Goal: Information Seeking & Learning: Learn about a topic

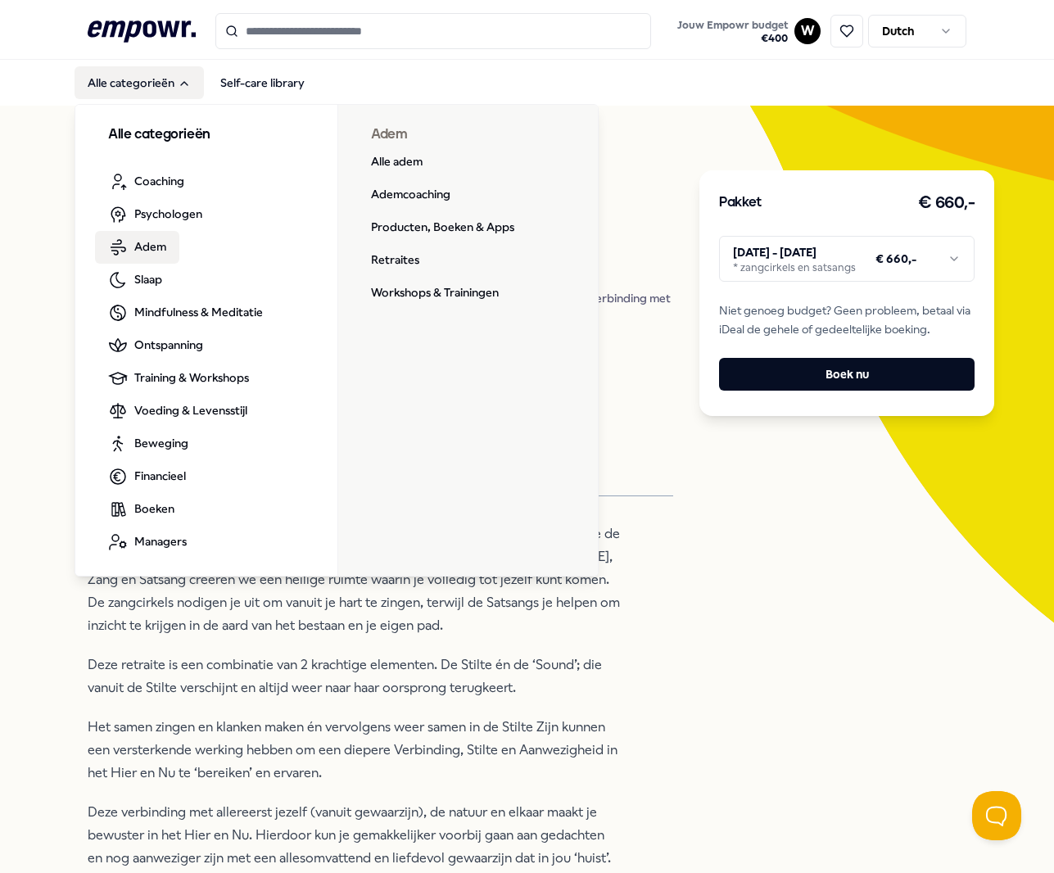
click at [154, 247] on span "Adem" at bounding box center [150, 247] width 32 height 18
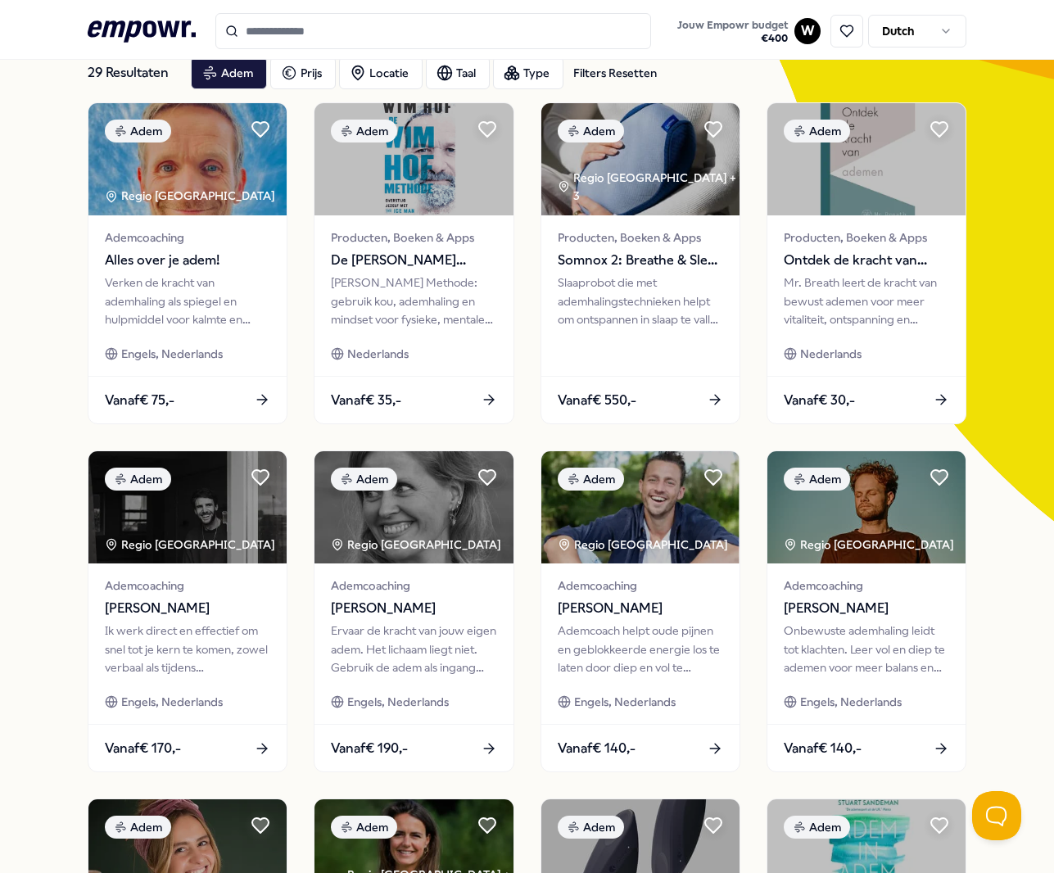
scroll to position [105, 0]
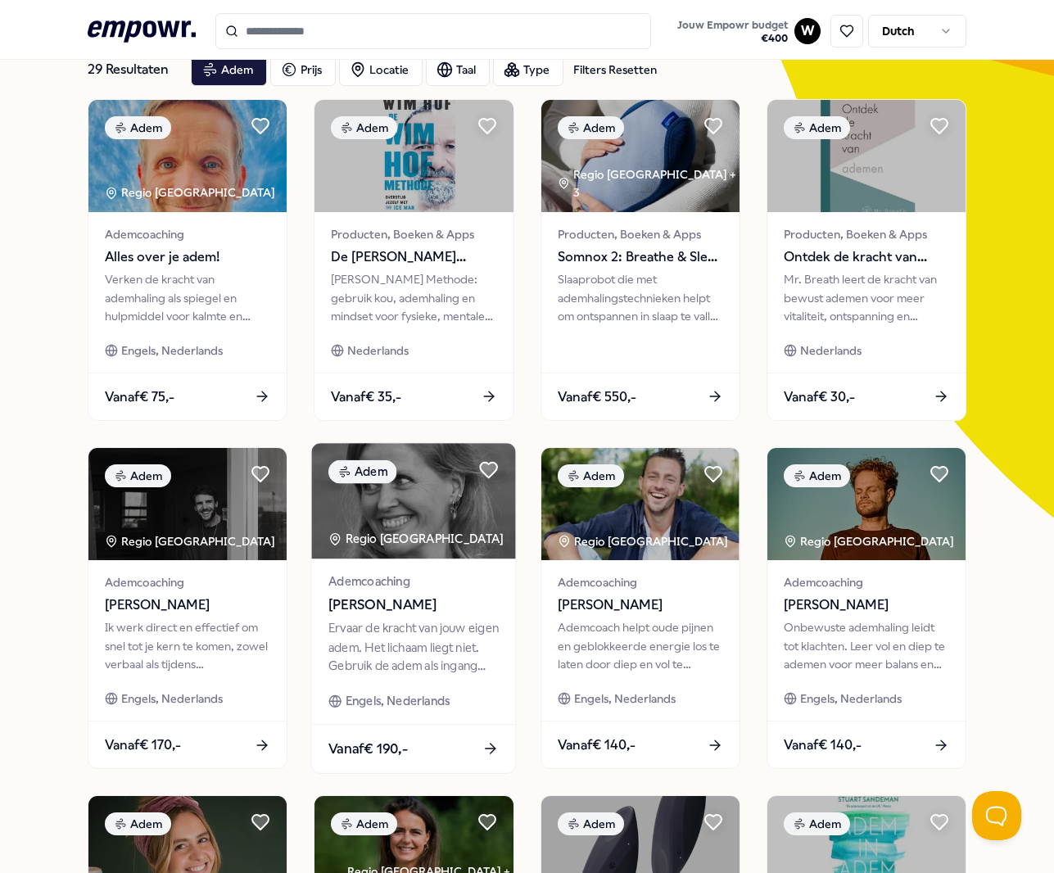
click at [419, 515] on img at bounding box center [414, 501] width 204 height 116
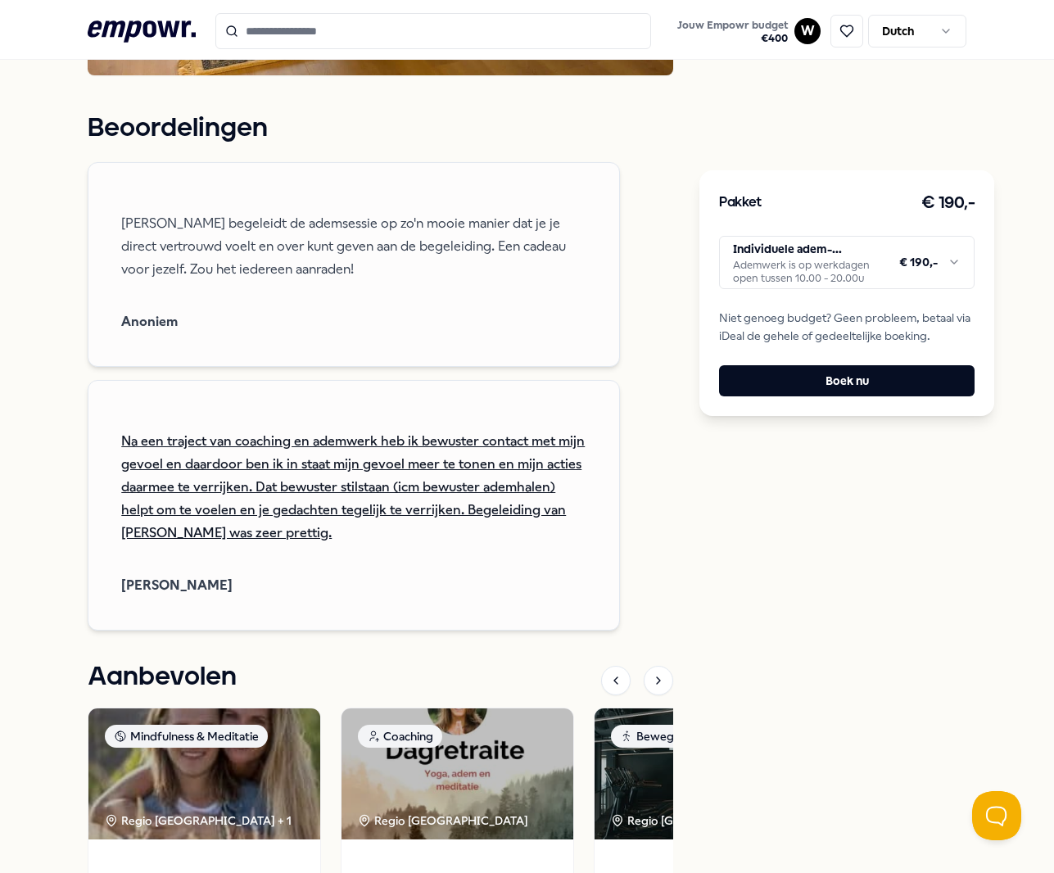
scroll to position [890, 0]
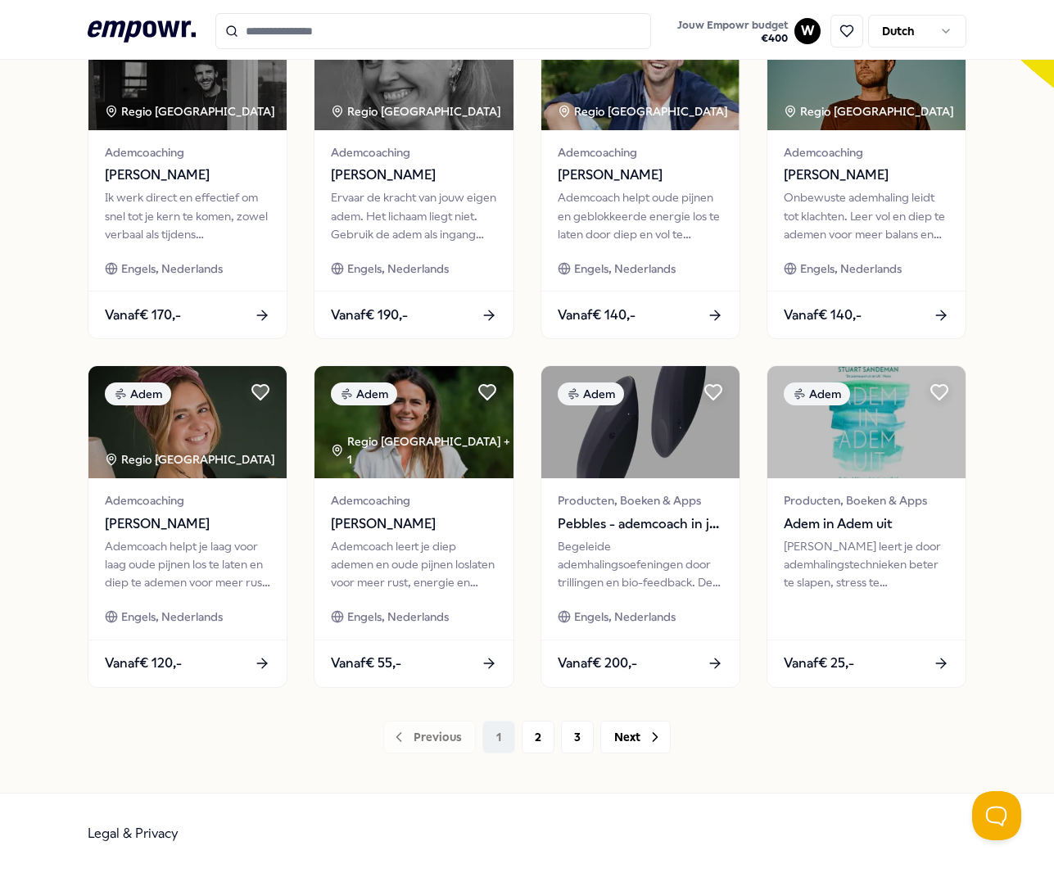
scroll to position [529, 0]
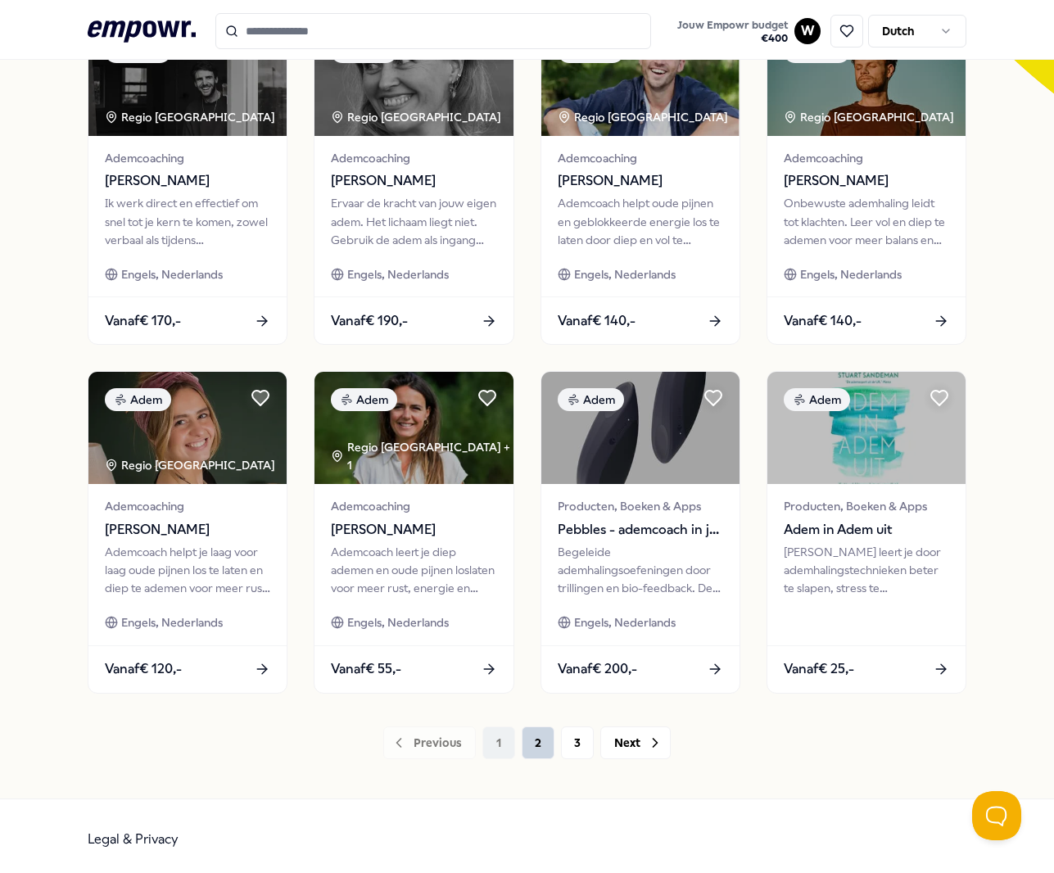
click at [533, 739] on button "2" at bounding box center [538, 743] width 33 height 33
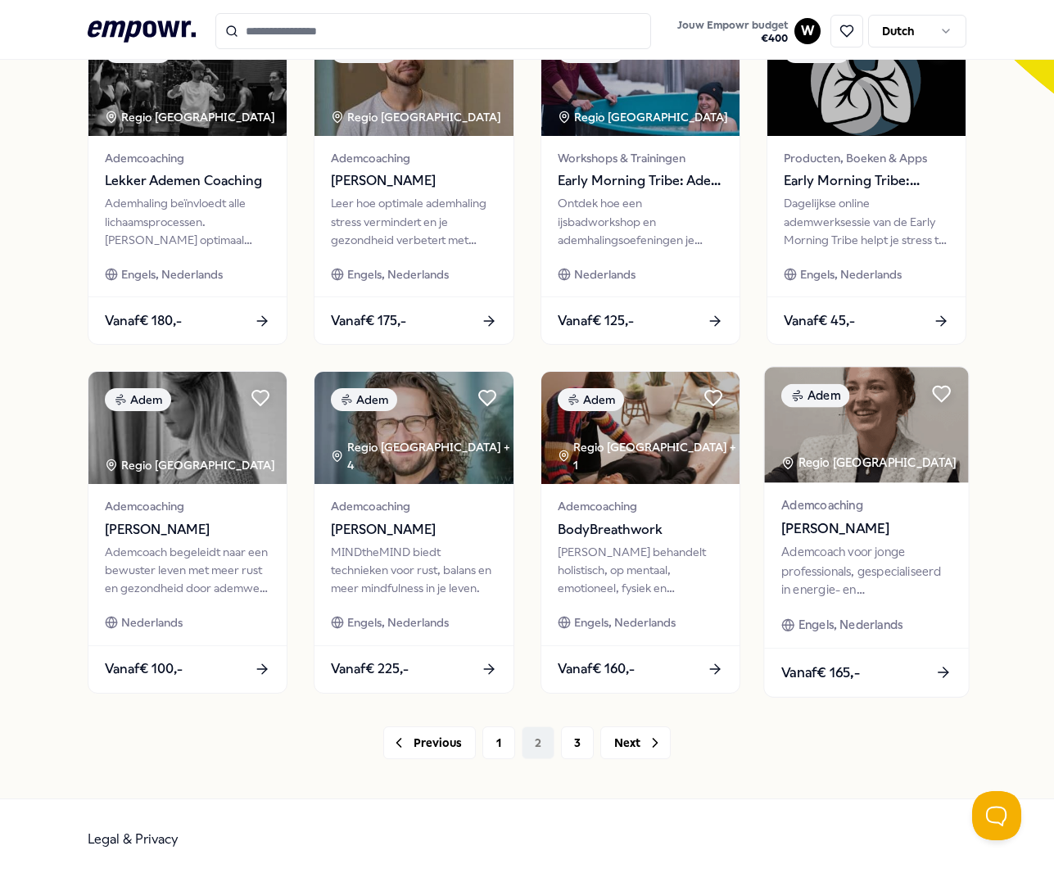
click at [861, 445] on img at bounding box center [866, 426] width 204 height 116
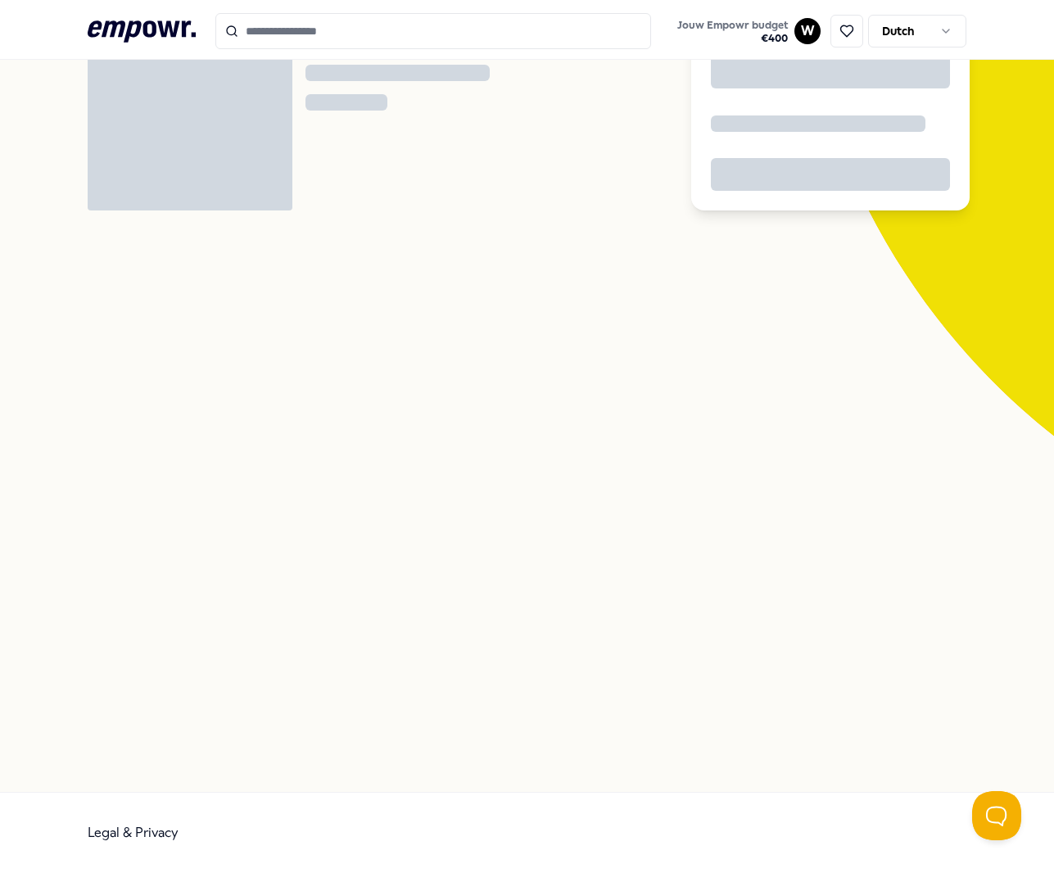
scroll to position [106, 0]
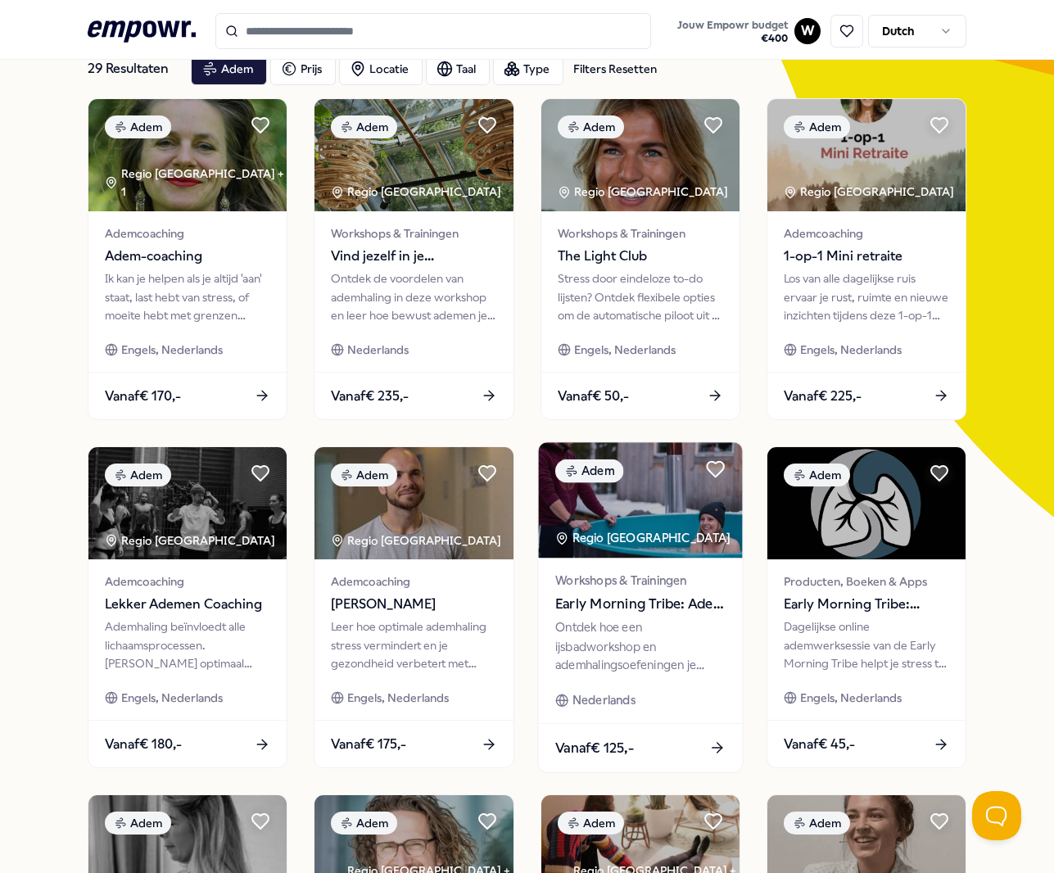
click at [618, 608] on span "Early Morning Tribe: Adem & ijsbad workshop" at bounding box center [640, 604] width 170 height 21
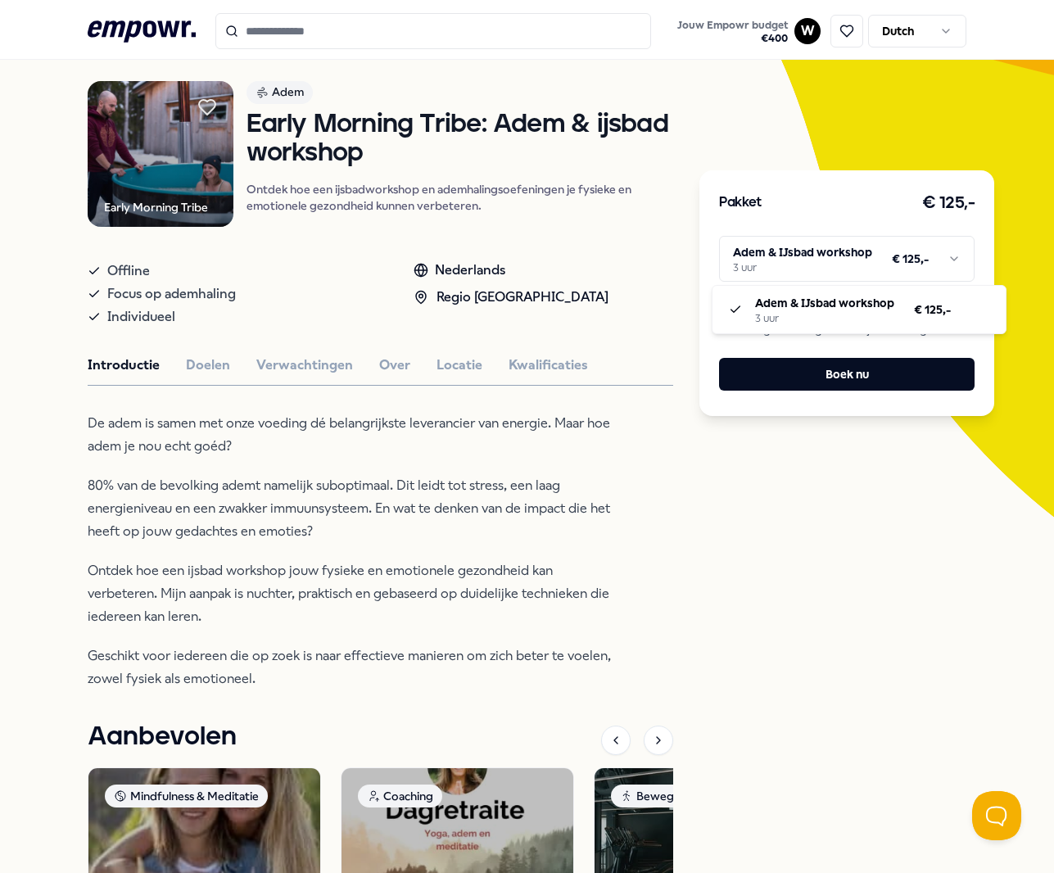
click at [945, 261] on html ".empowr-logo_svg__cls-1{fill:#03032f} Jouw Empowr budget € 400 W Dutch Alle cat…" at bounding box center [527, 436] width 1054 height 873
click at [458, 376] on button "Locatie" at bounding box center [460, 365] width 46 height 21
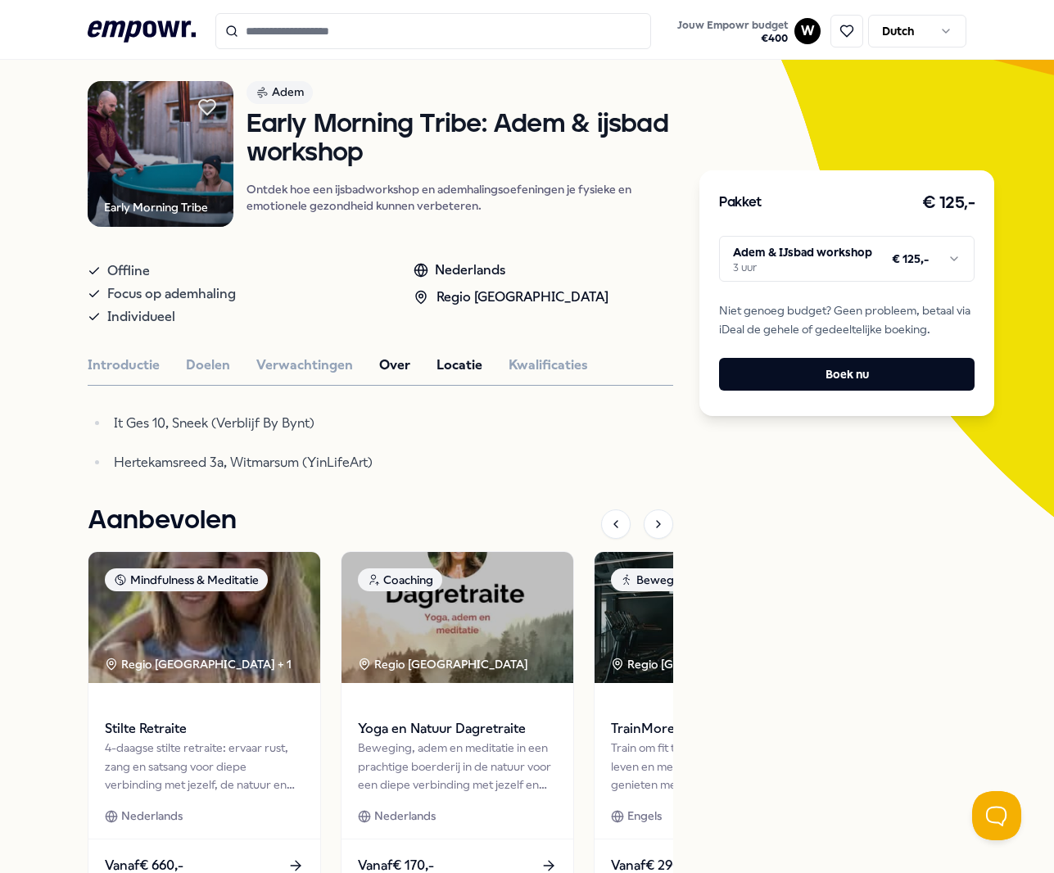
click at [380, 373] on button "Over" at bounding box center [394, 365] width 31 height 21
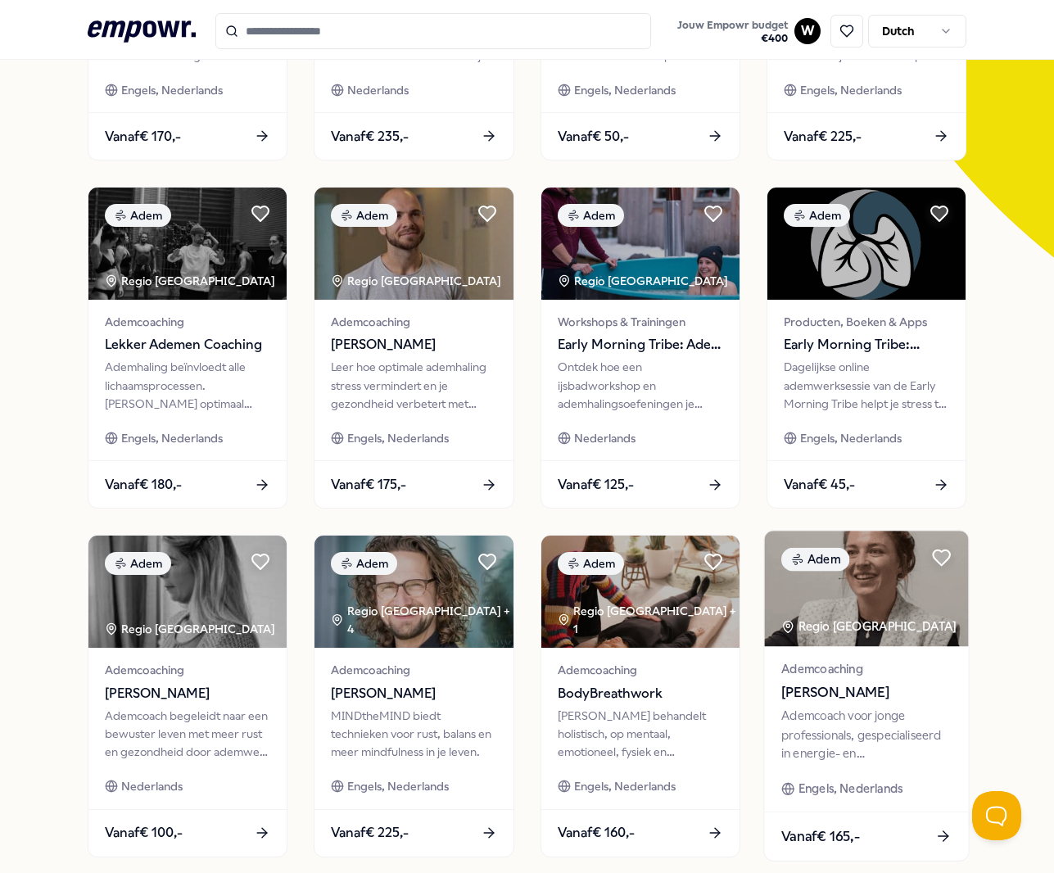
scroll to position [529, 0]
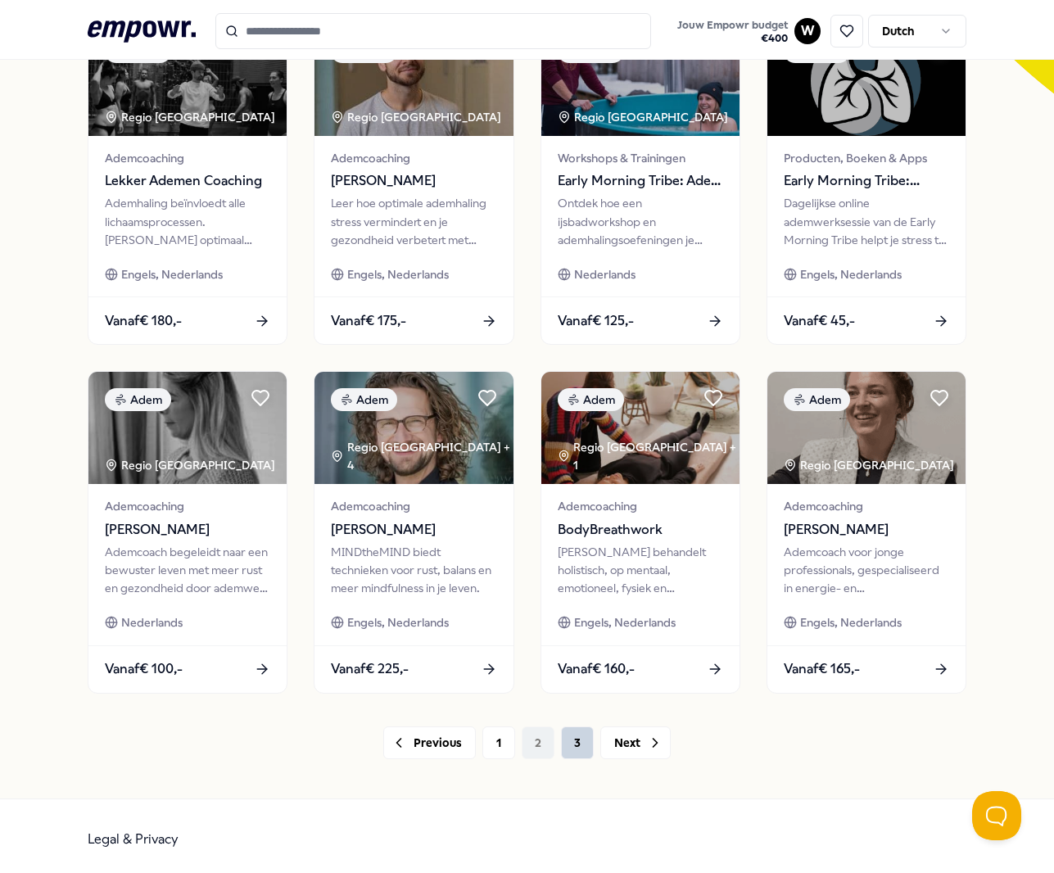
click at [573, 743] on button "3" at bounding box center [577, 743] width 33 height 33
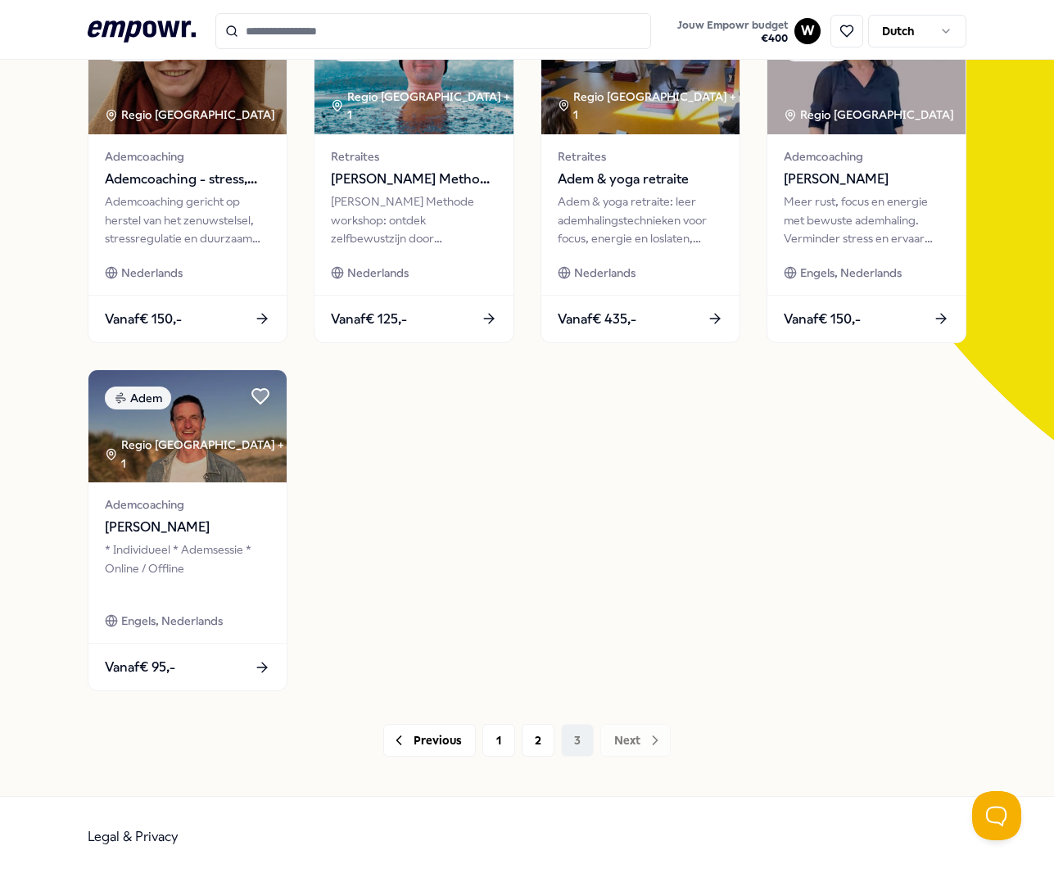
scroll to position [130, 0]
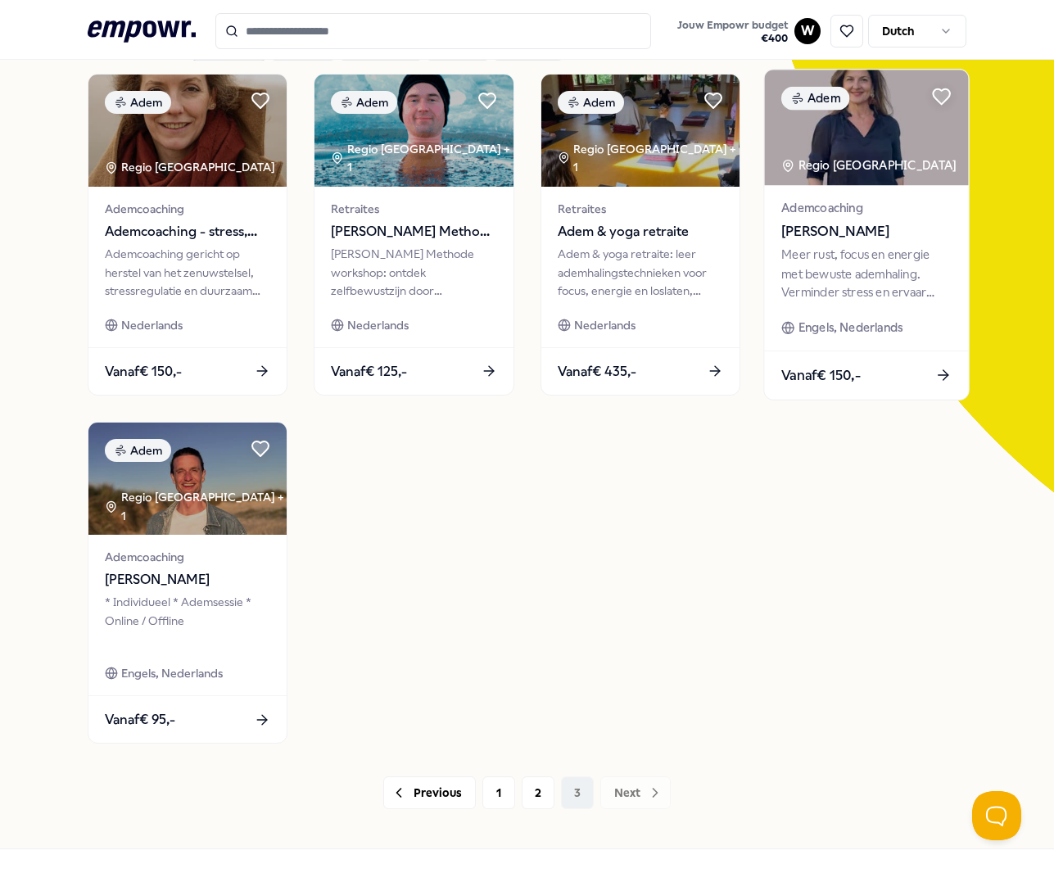
click at [883, 135] on img at bounding box center [866, 128] width 204 height 116
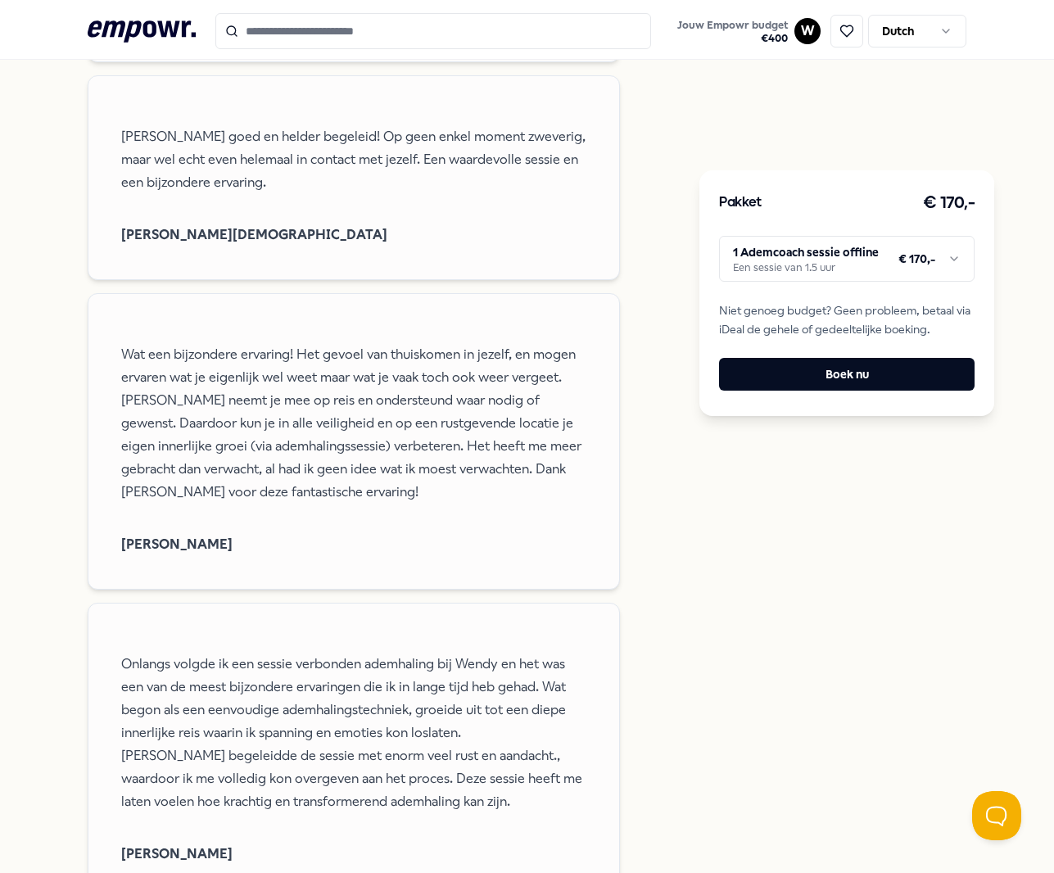
scroll to position [3743, 0]
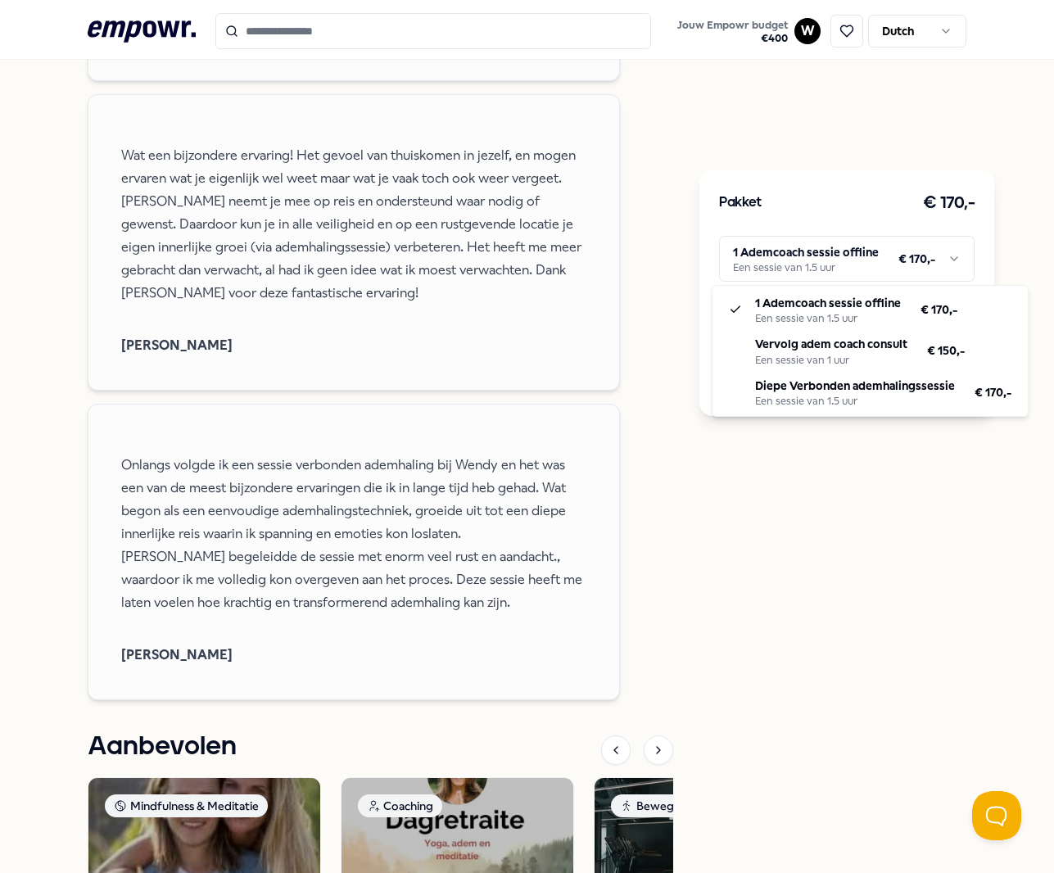
click at [947, 256] on html ".empowr-logo_svg__cls-1{fill:#03032f} Jouw Empowr budget € 400 W Dutch Alle cat…" at bounding box center [527, 436] width 1054 height 873
click at [895, 500] on html ".empowr-logo_svg__cls-1{fill:#03032f} Jouw Empowr budget € 400 W Dutch Alle cat…" at bounding box center [527, 436] width 1054 height 873
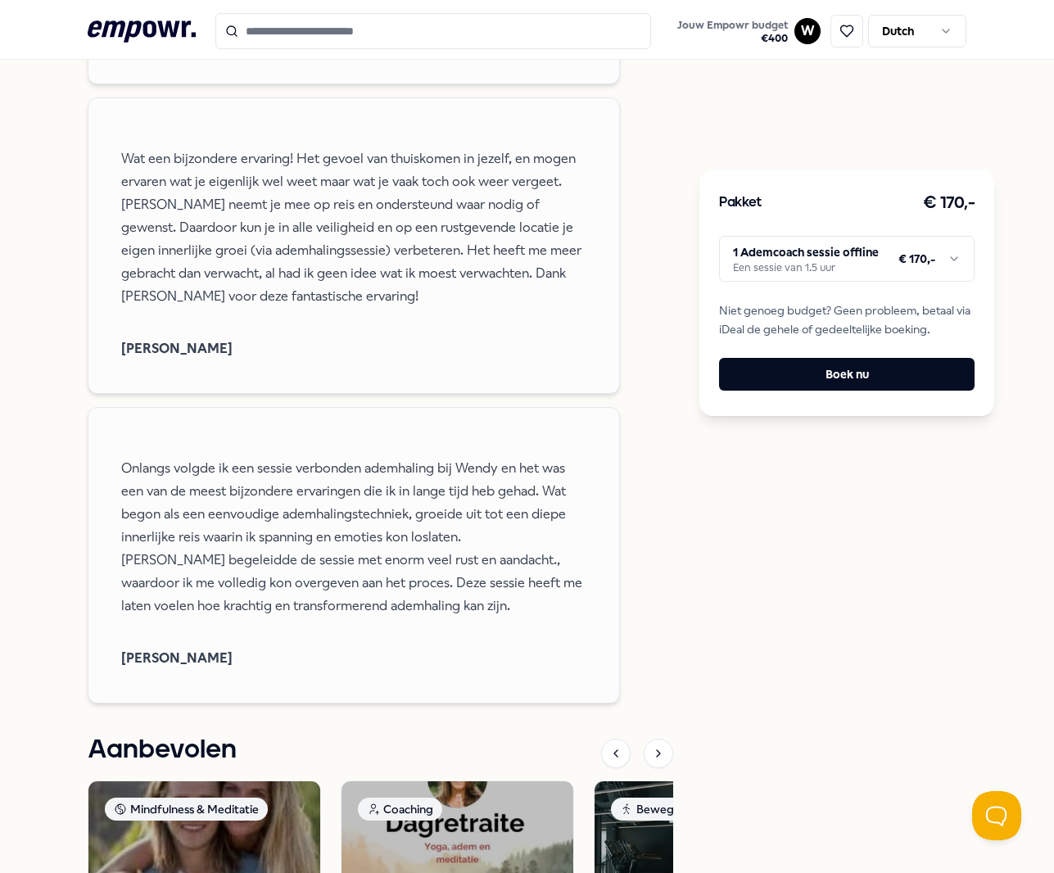
scroll to position [3979, 0]
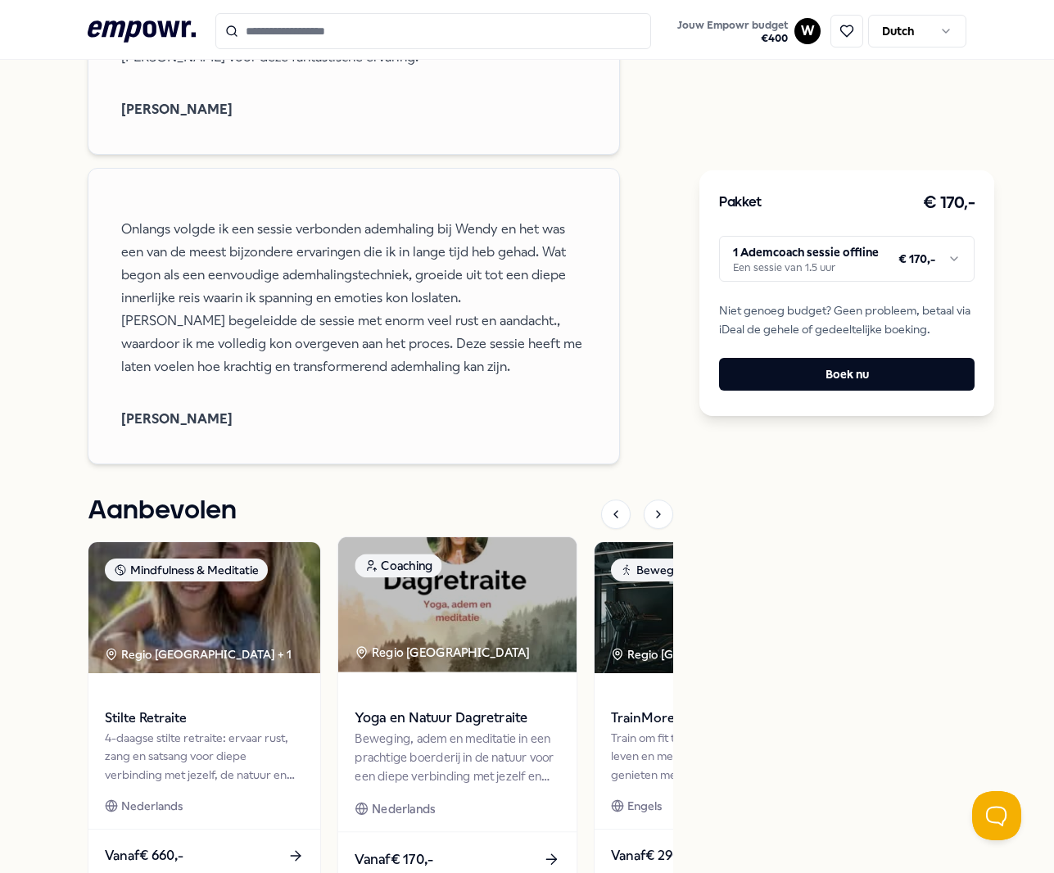
click at [494, 650] on img at bounding box center [457, 604] width 238 height 135
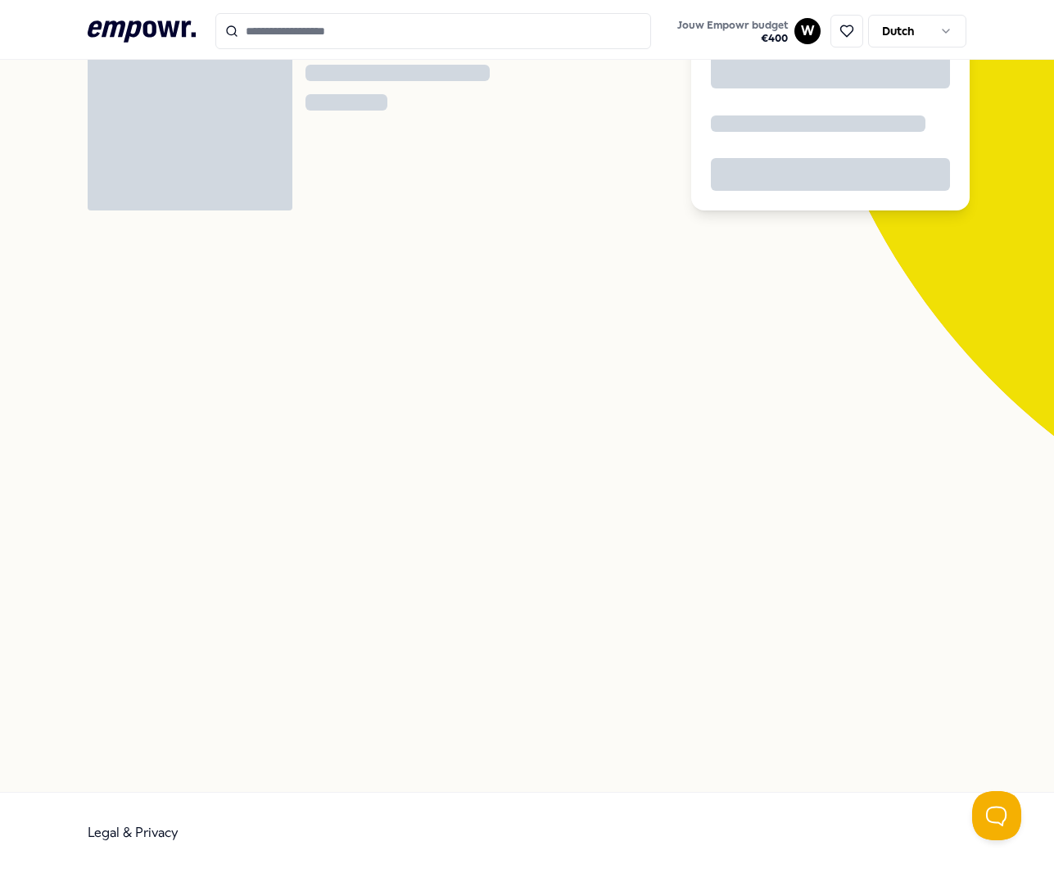
scroll to position [106, 0]
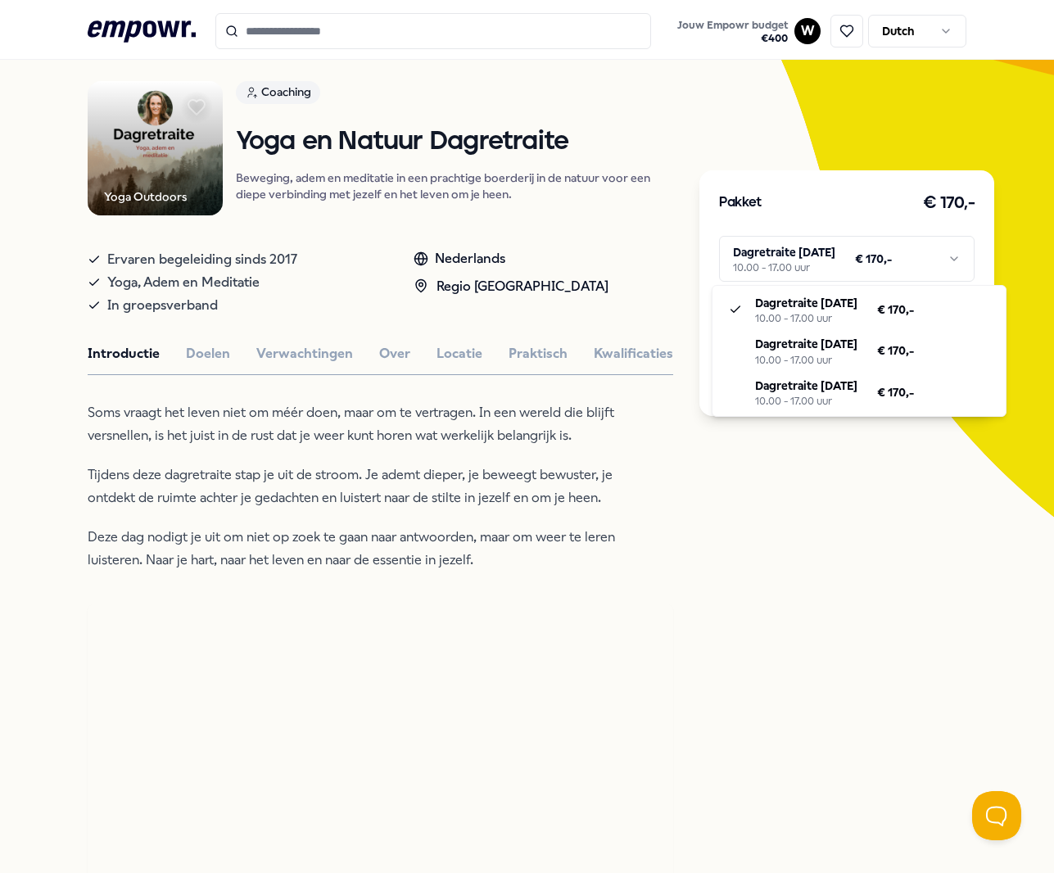
click at [941, 256] on html ".empowr-logo_svg__cls-1{fill:#03032f} Jouw Empowr budget € 400 W Dutch Alle cat…" at bounding box center [527, 436] width 1054 height 873
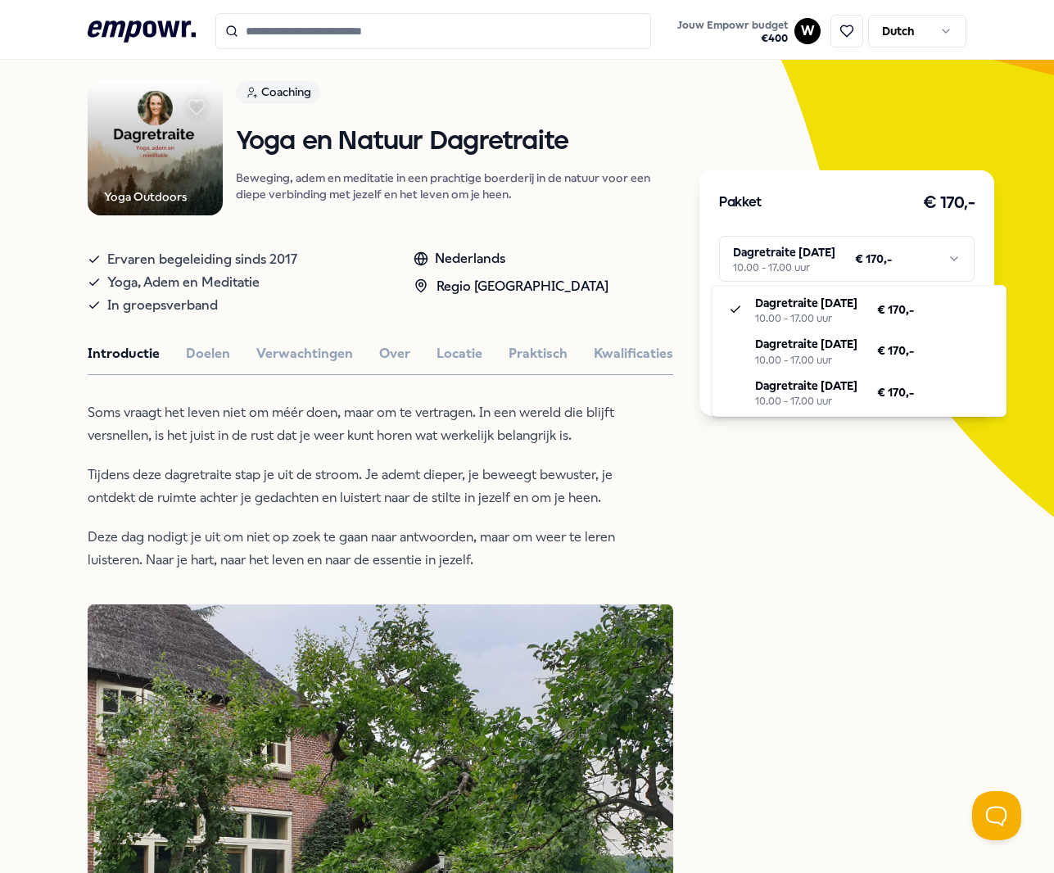
click at [940, 514] on html ".empowr-logo_svg__cls-1{fill:#03032f} Jouw Empowr budget € 400 W Dutch Alle cat…" at bounding box center [527, 436] width 1054 height 873
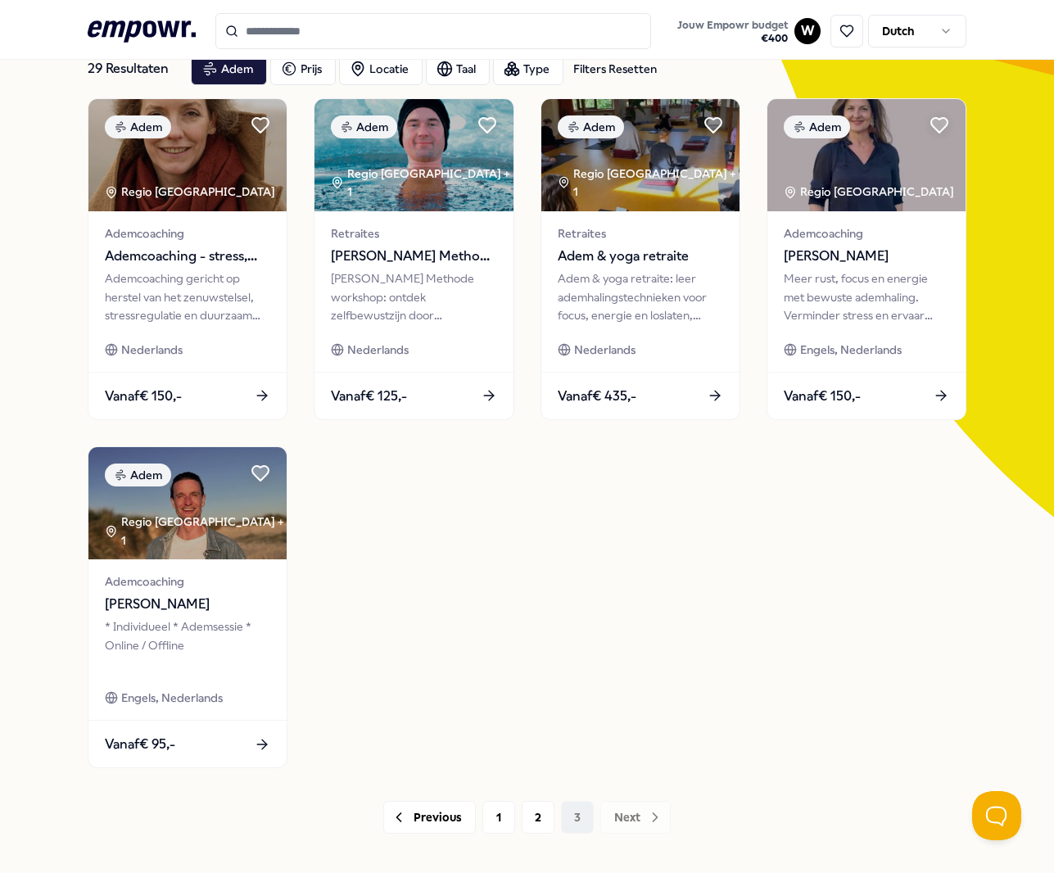
click at [401, 36] on input "Search for products, categories or subcategories" at bounding box center [433, 31] width 436 height 36
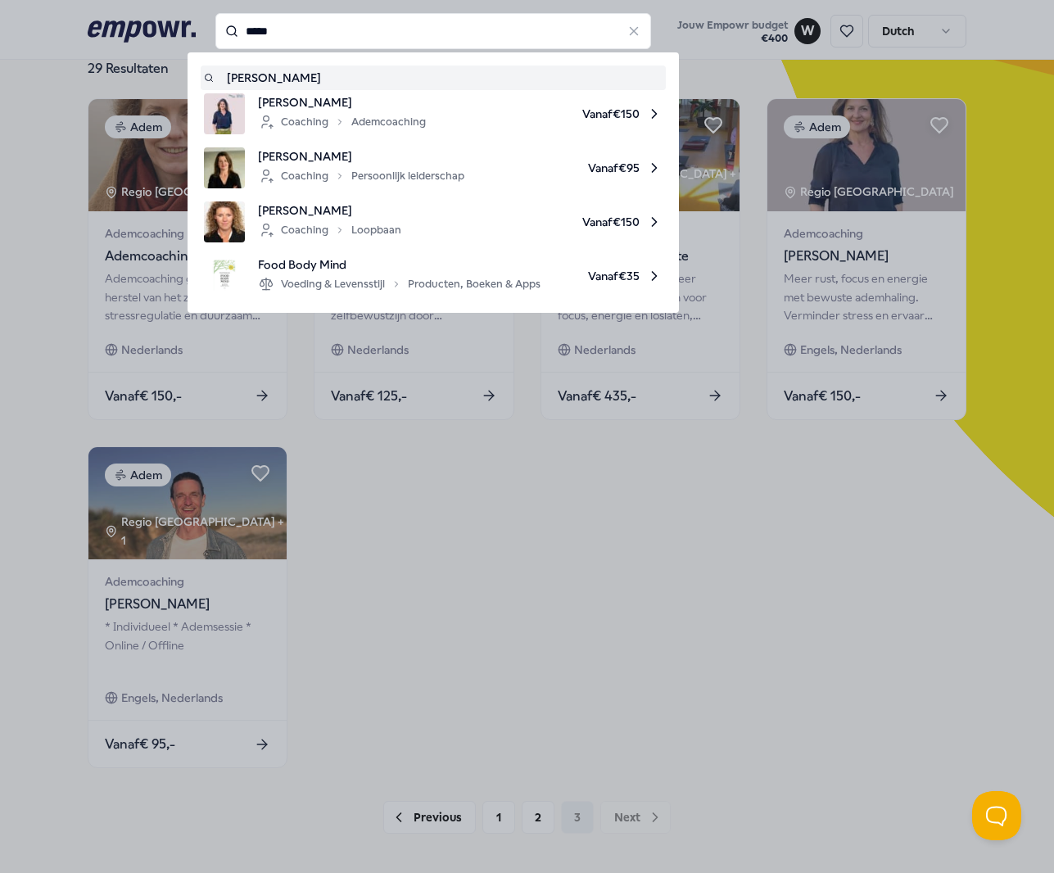
type input "*****"
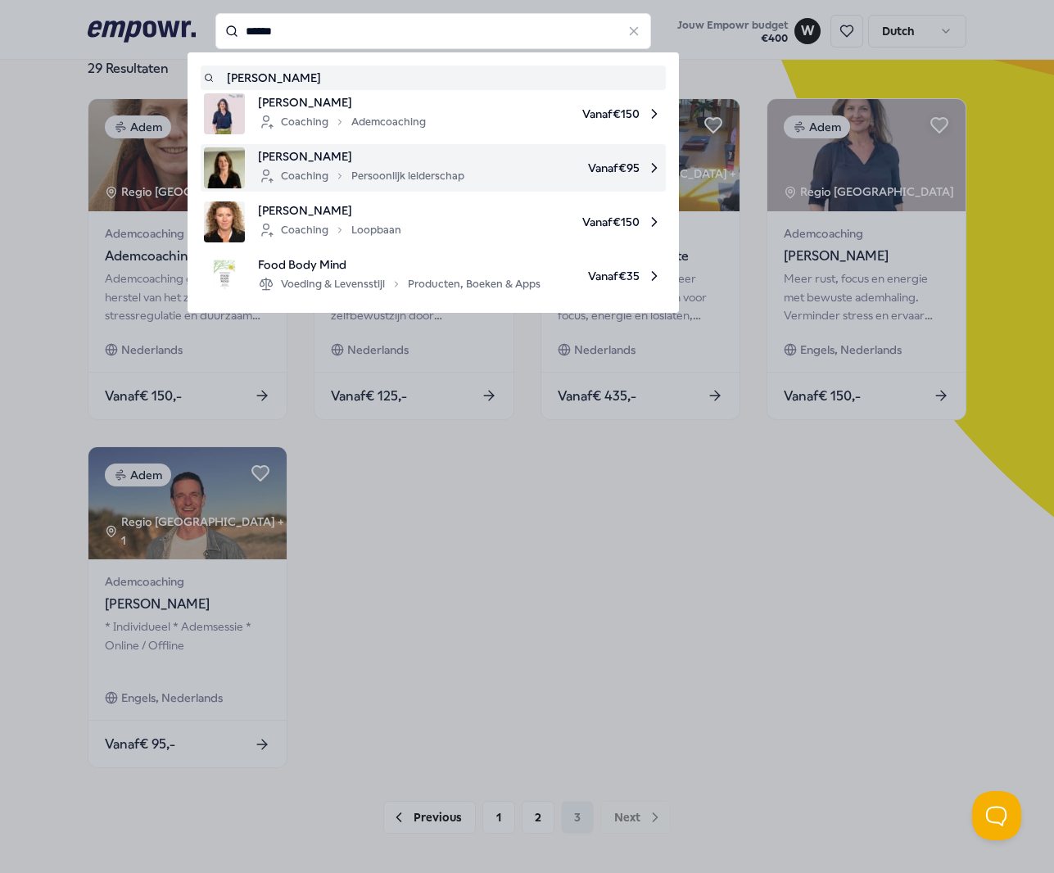
click at [303, 156] on span "[PERSON_NAME]" at bounding box center [361, 156] width 206 height 18
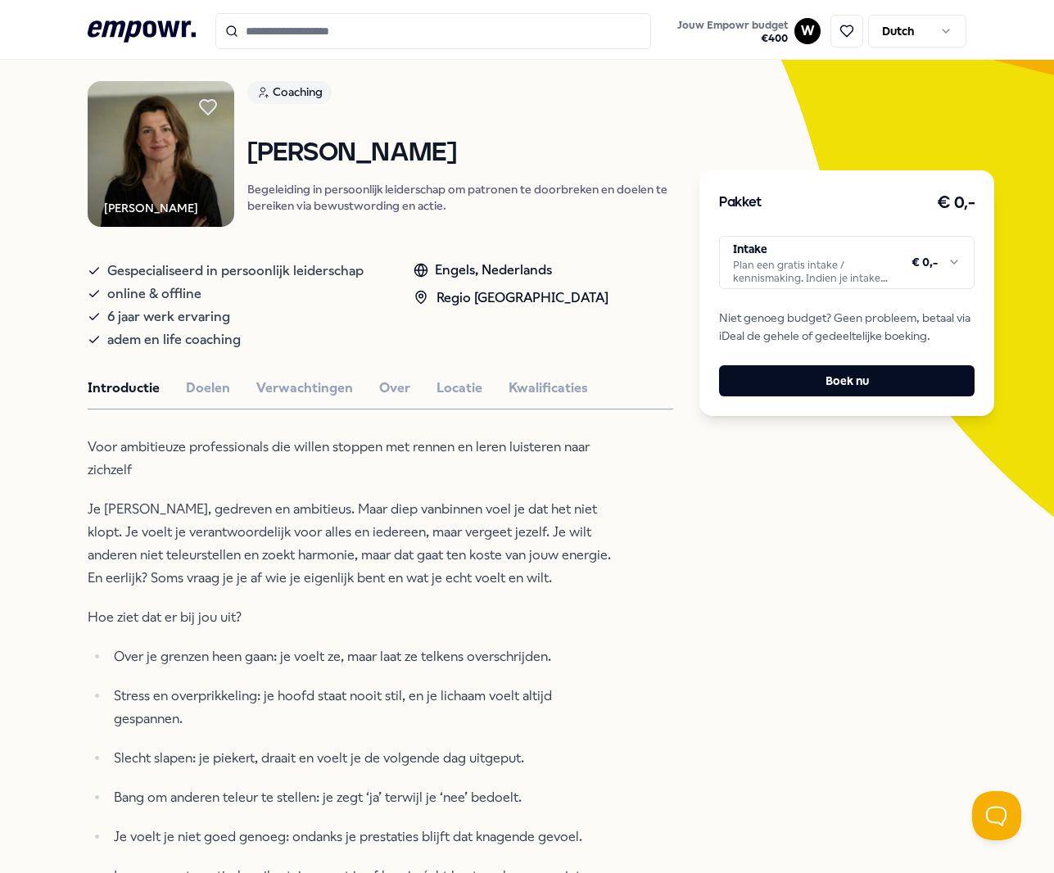
click at [514, 32] on input "Search for products, categories or subcategories" at bounding box center [433, 31] width 436 height 36
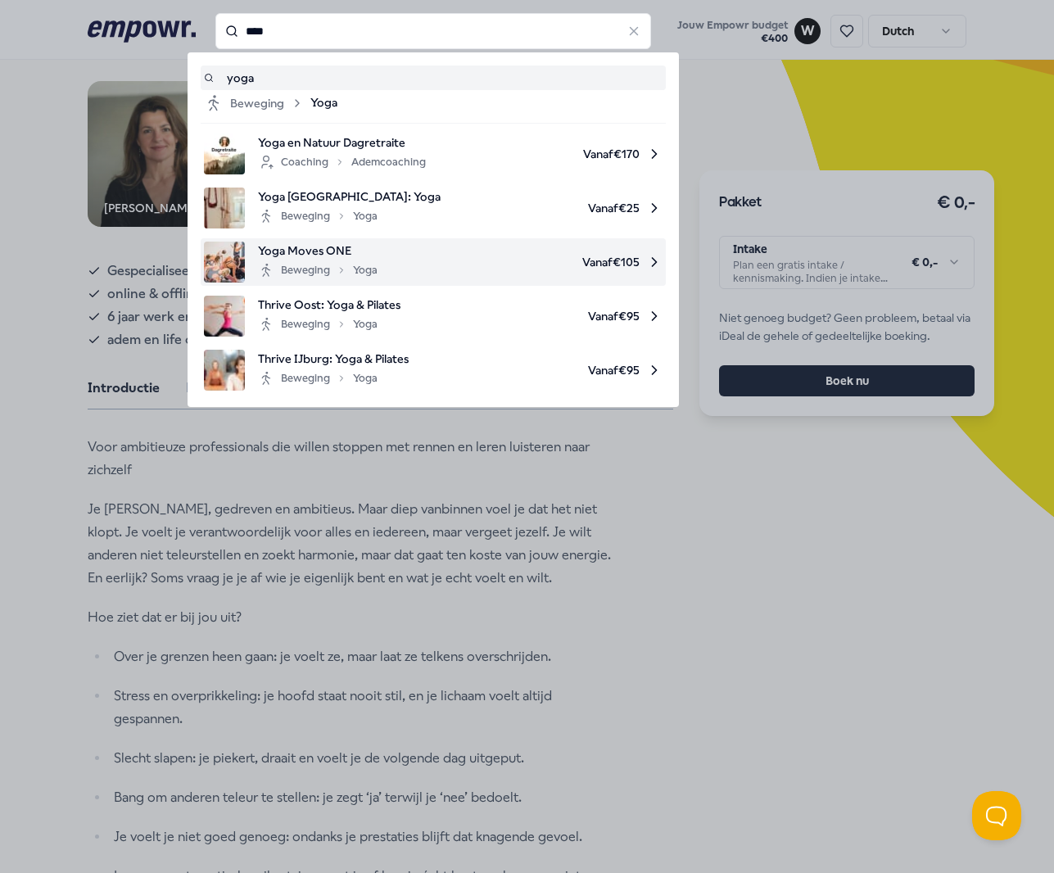
scroll to position [84, 0]
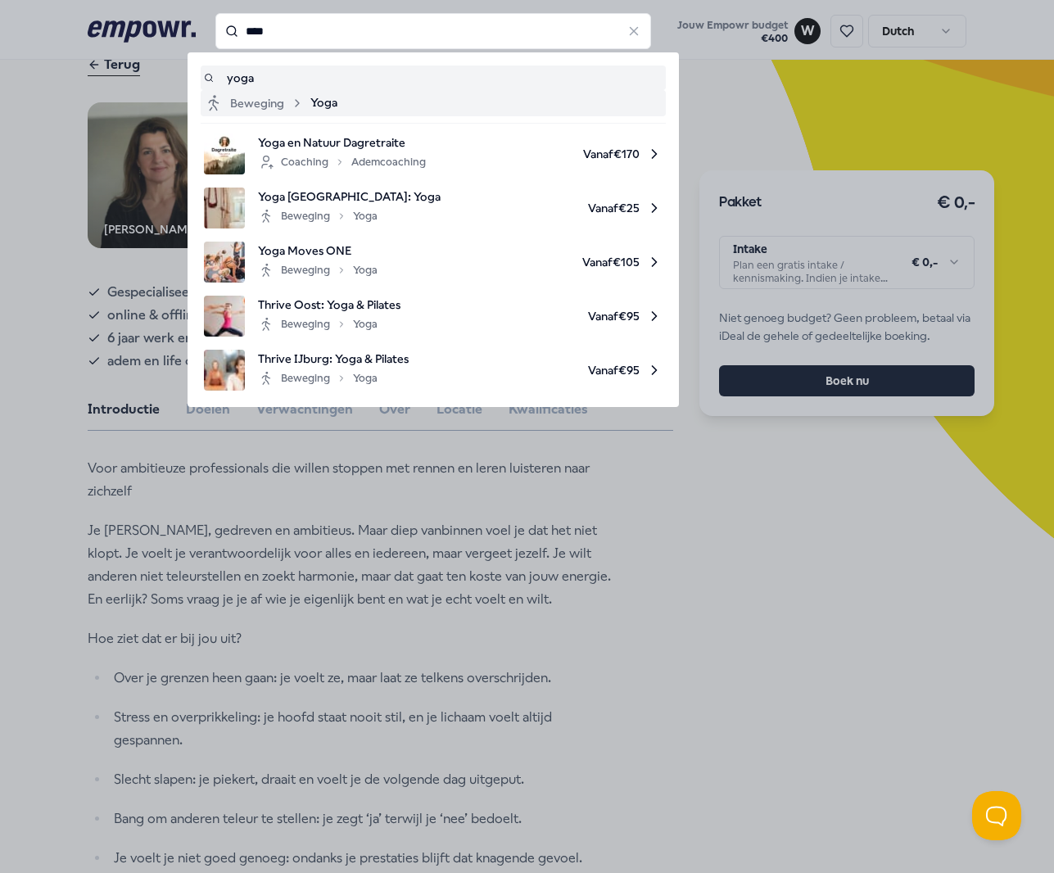
click at [329, 104] on span "Yoga" at bounding box center [324, 103] width 27 height 20
type input "****"
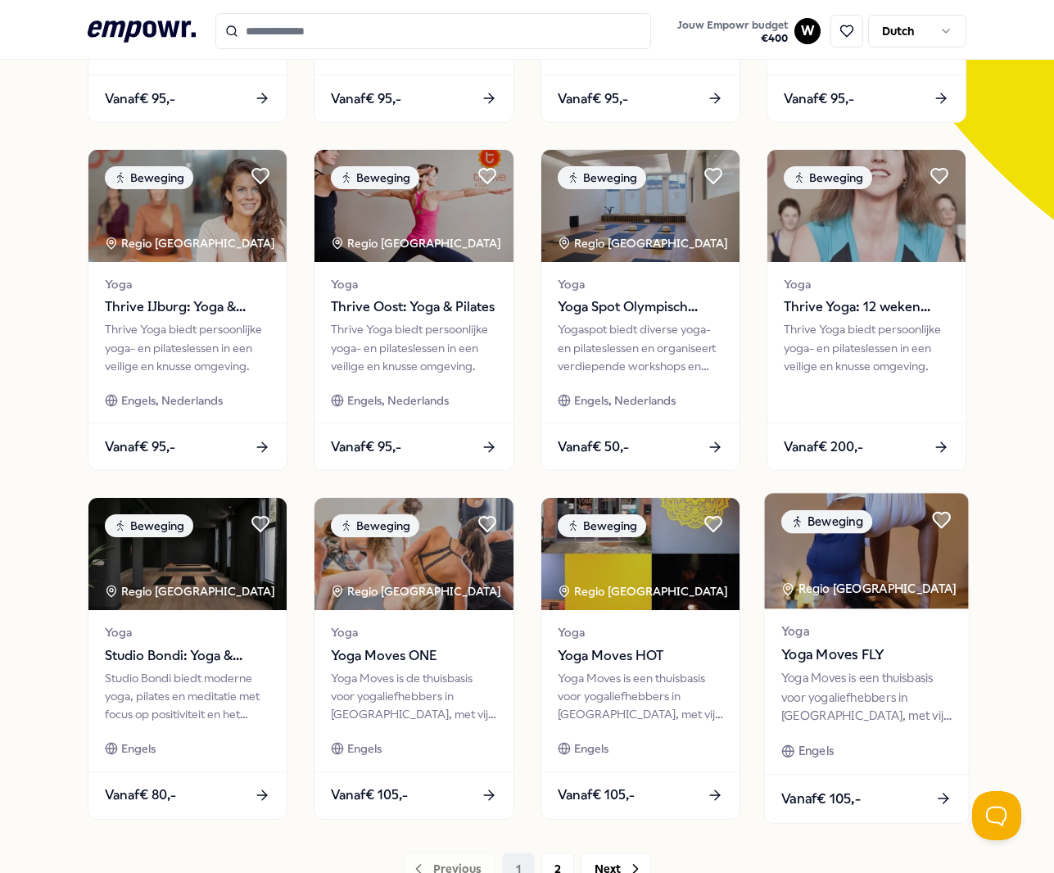
scroll to position [529, 0]
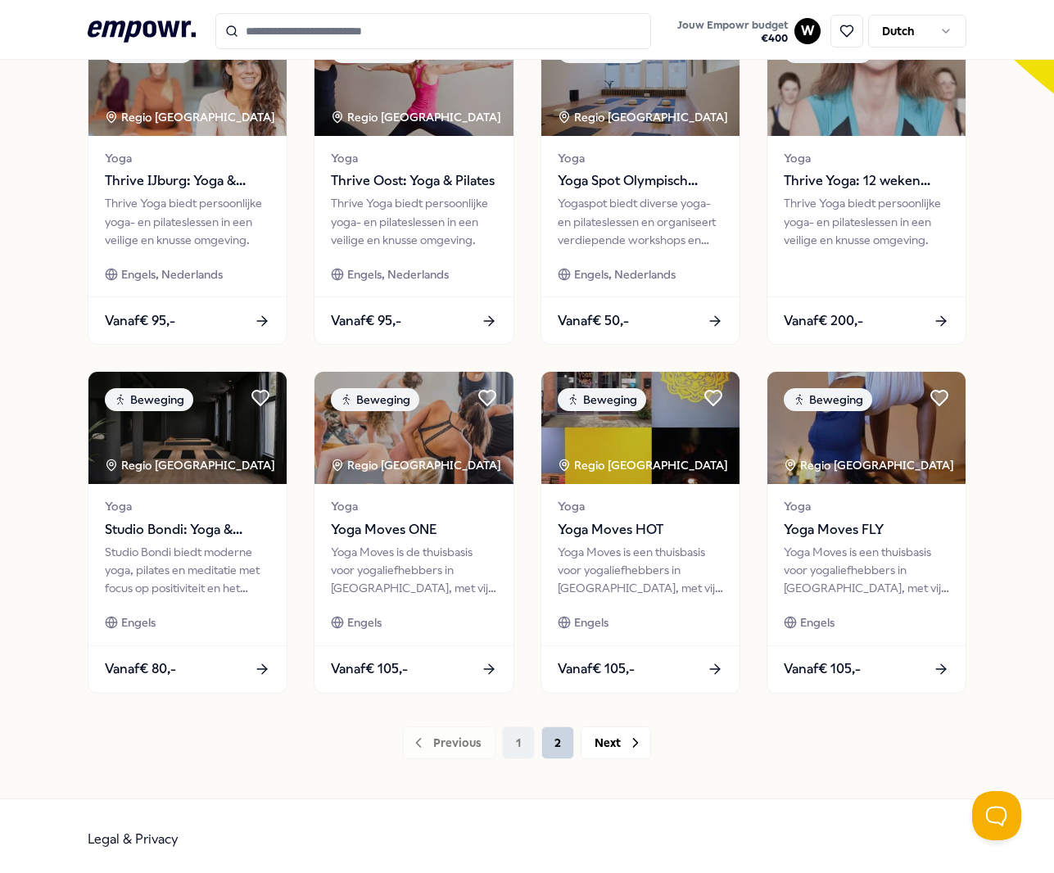
click at [555, 741] on button "2" at bounding box center [558, 743] width 33 height 33
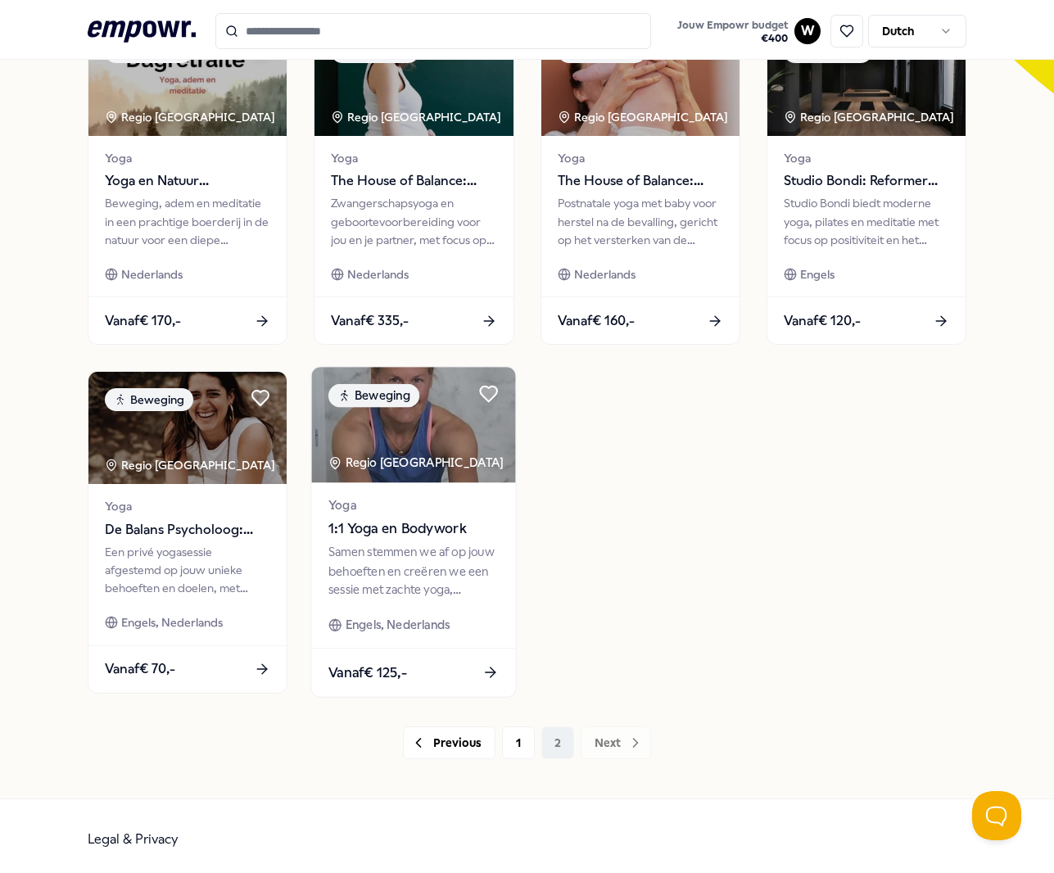
click at [447, 454] on div "Regio [GEOGRAPHIC_DATA]" at bounding box center [418, 463] width 178 height 19
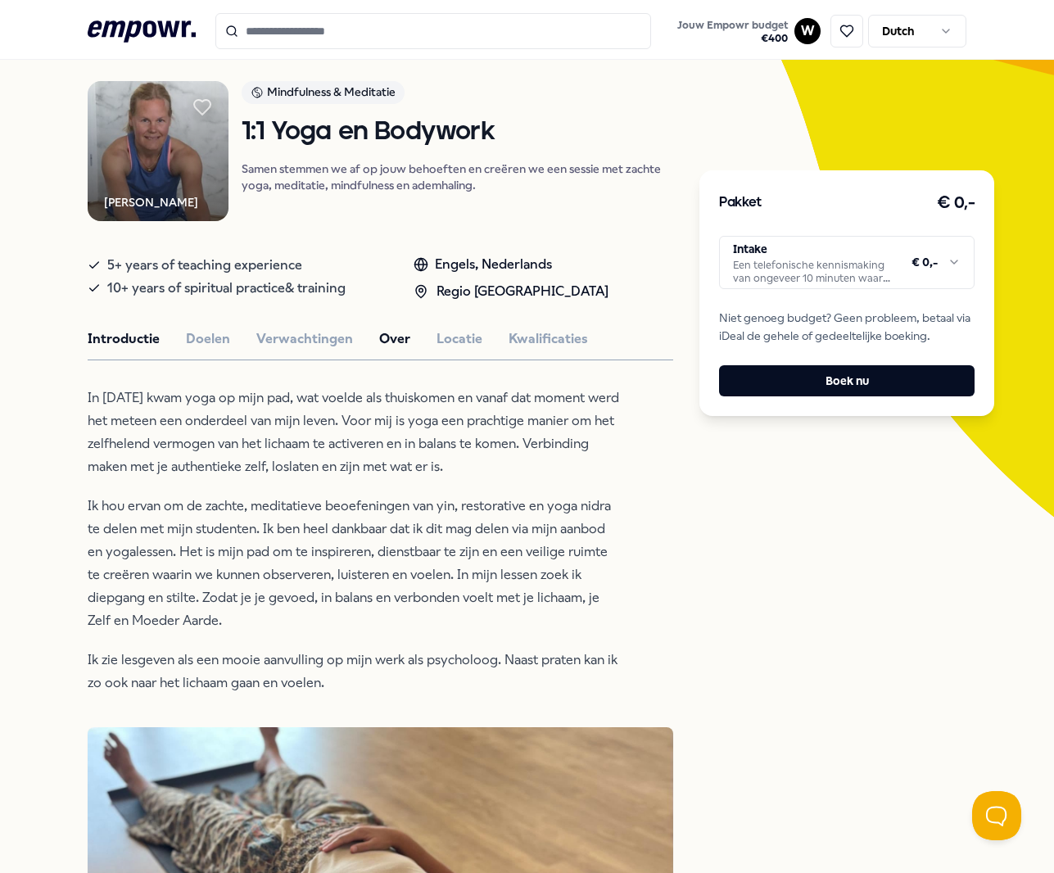
click at [395, 350] on button "Over" at bounding box center [394, 339] width 31 height 21
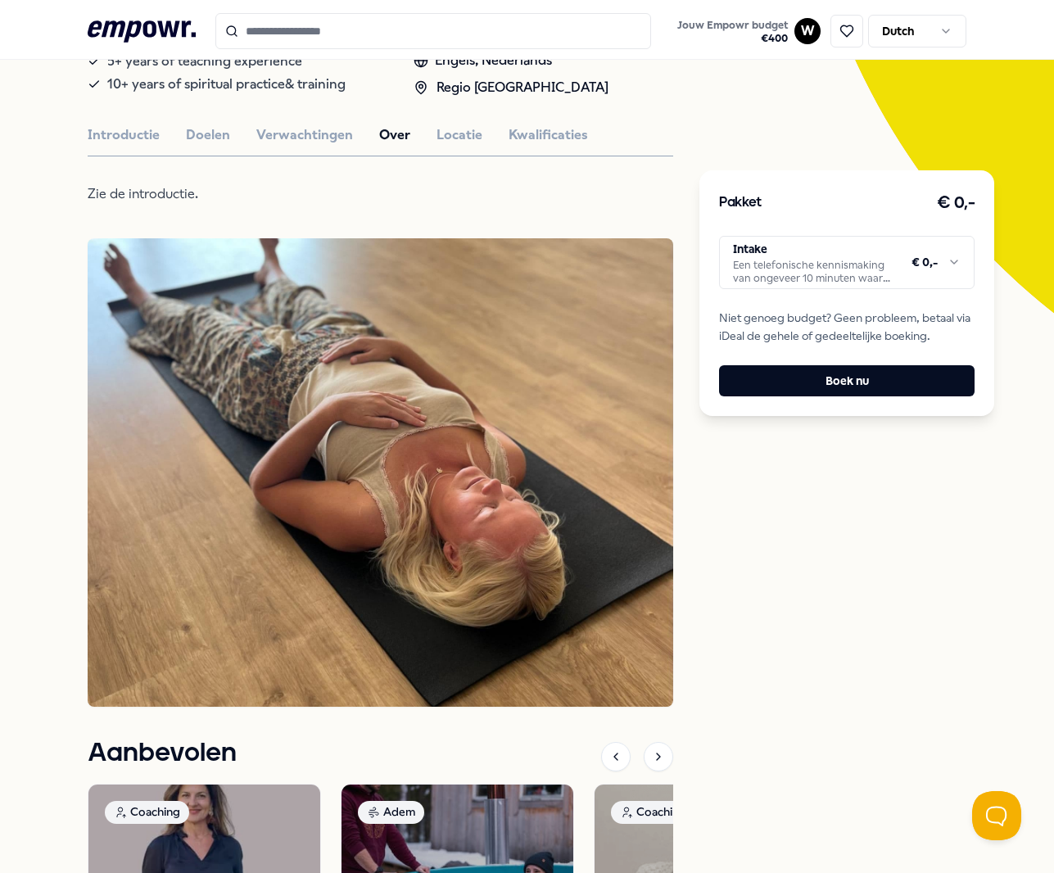
scroll to position [169, 0]
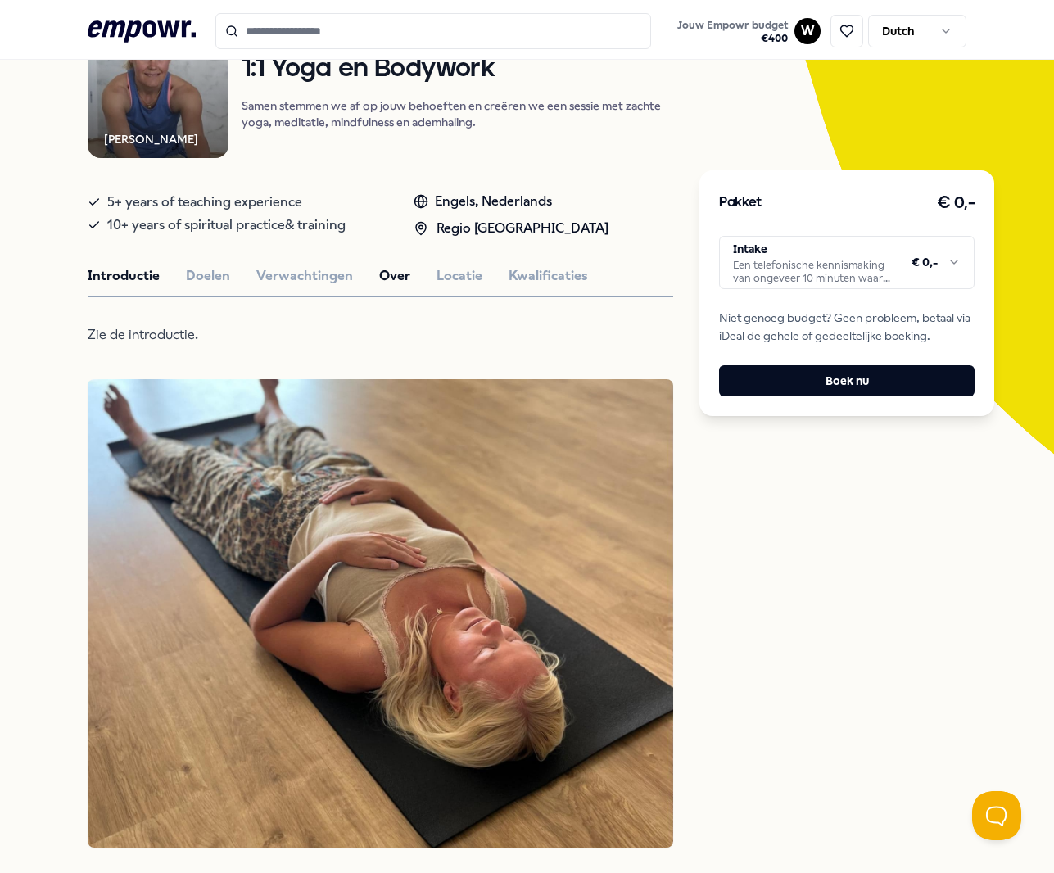
click at [120, 287] on button "Introductie" at bounding box center [124, 275] width 72 height 21
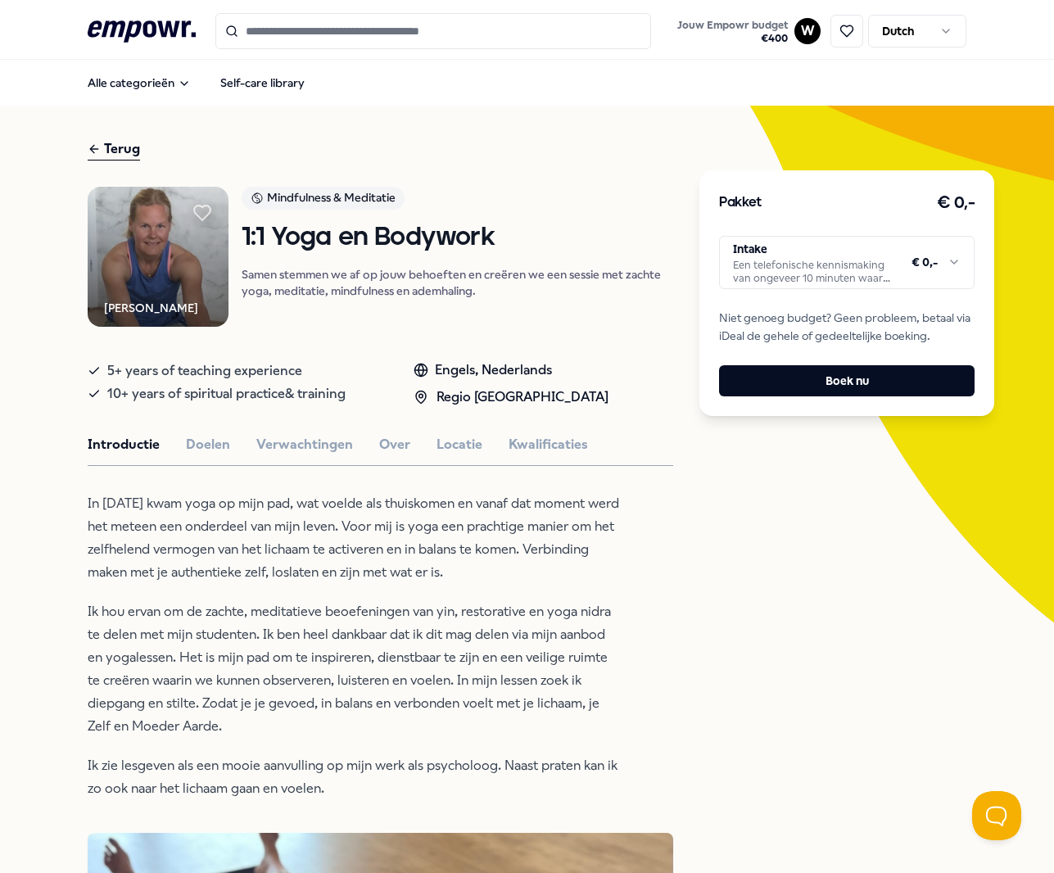
click at [341, 31] on input "Search for products, categories or subcategories" at bounding box center [433, 31] width 436 height 36
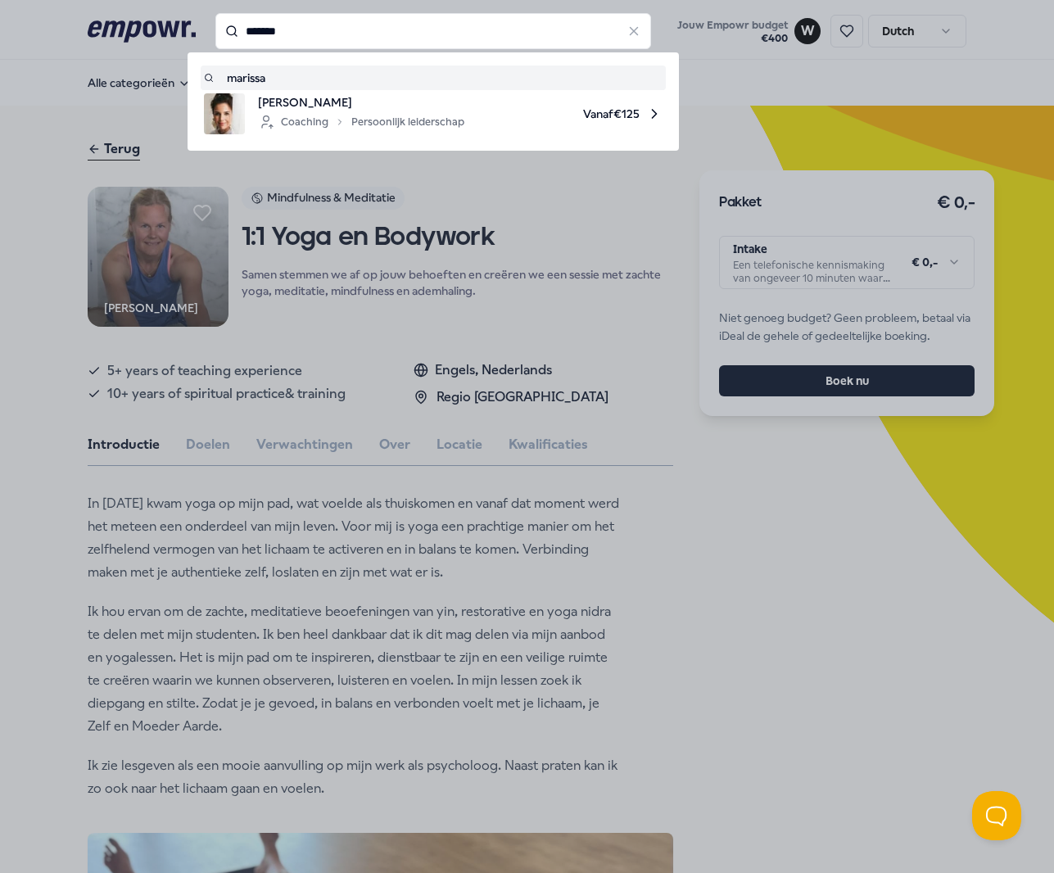
click at [306, 36] on input "*******" at bounding box center [433, 31] width 436 height 36
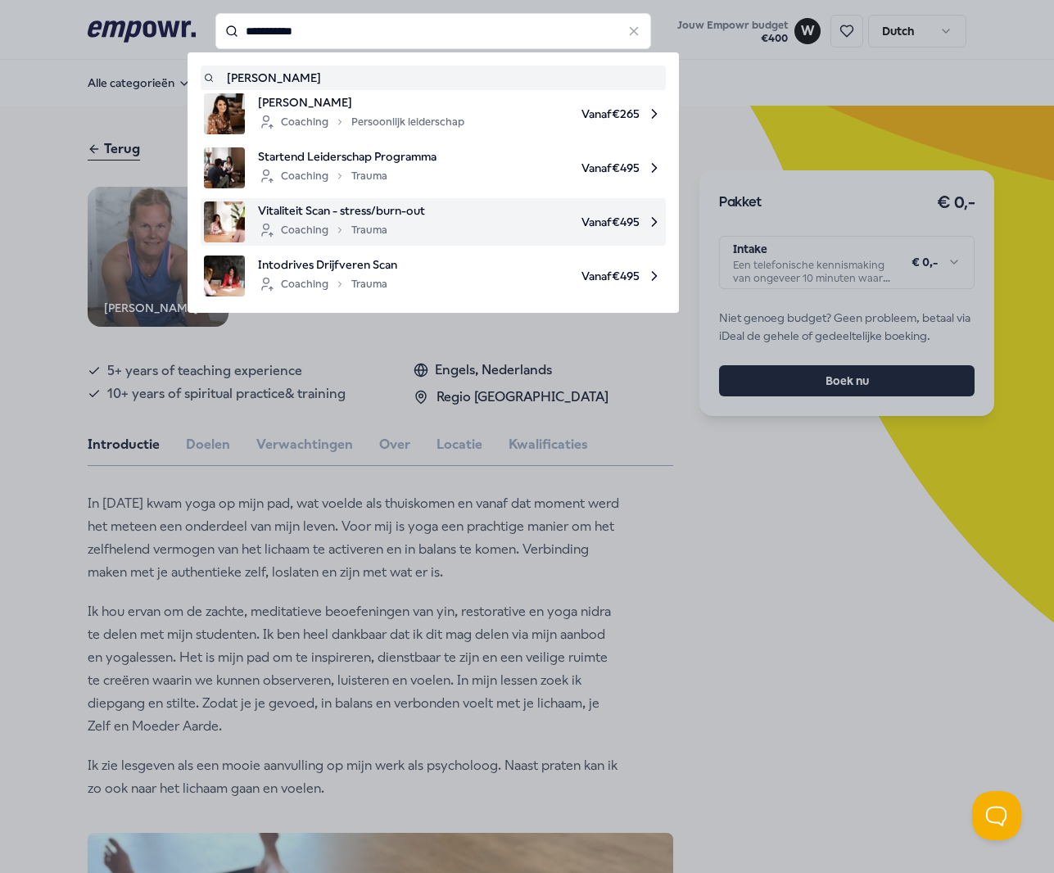
click at [310, 210] on span "Vitaliteit Scan - stress/burn-out" at bounding box center [341, 211] width 167 height 18
type input "**********"
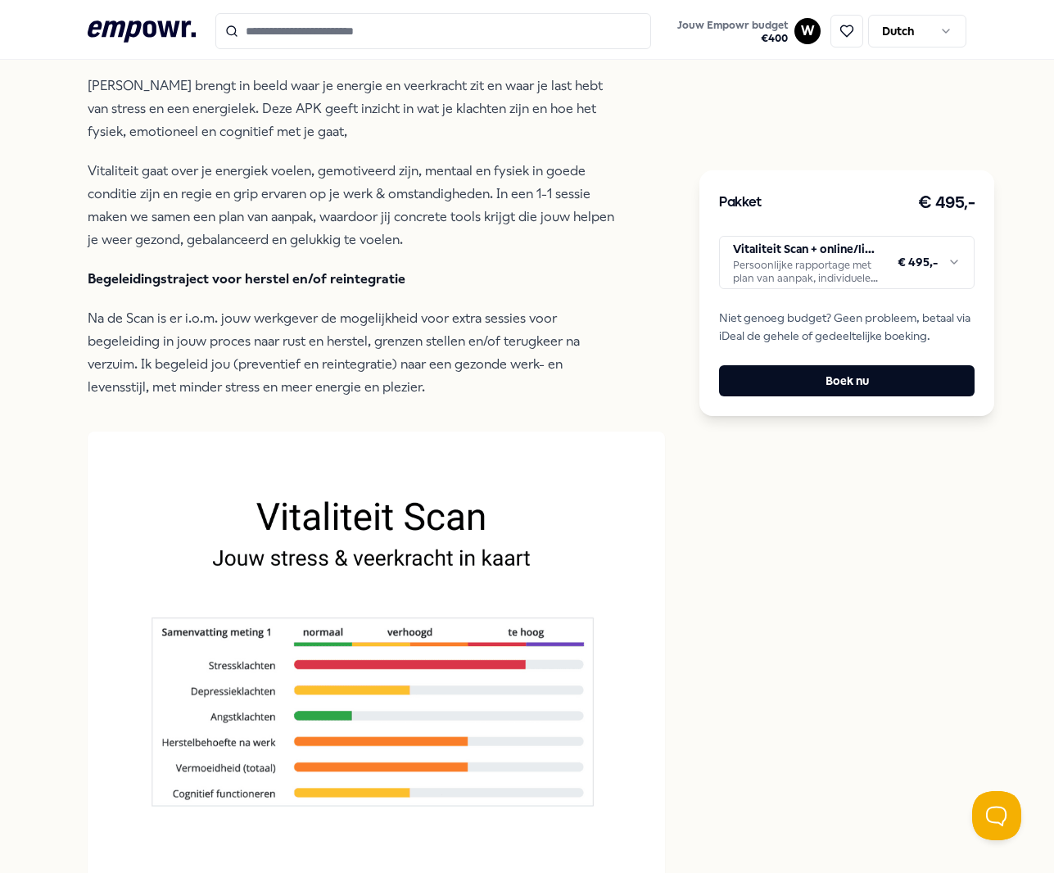
scroll to position [652, 0]
